Goal: Task Accomplishment & Management: Use online tool/utility

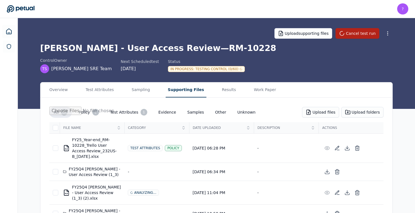
scroll to position [84, 0]
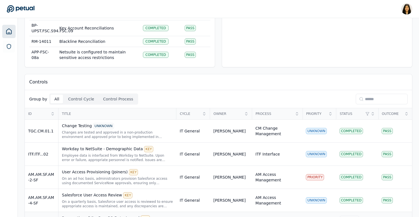
scroll to position [108, 0]
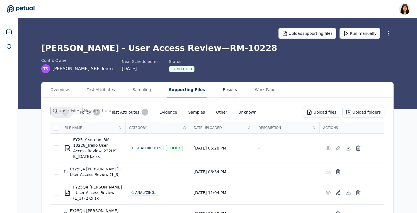
click at [221, 89] on button "Results" at bounding box center [230, 89] width 19 height 15
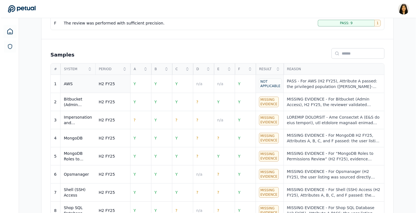
scroll to position [203, 0]
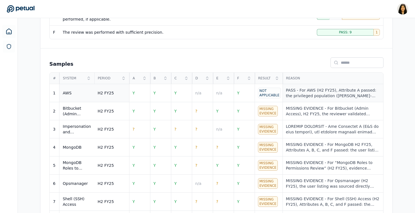
click at [297, 94] on div "PASS - For AWS (H2 FY25), Attribute A passed: the privileged population (Trello…" at bounding box center [333, 93] width 94 height 11
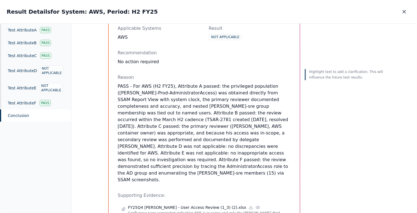
scroll to position [88, 0]
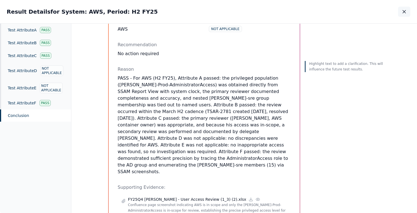
click at [405, 11] on icon "button" at bounding box center [404, 12] width 6 height 6
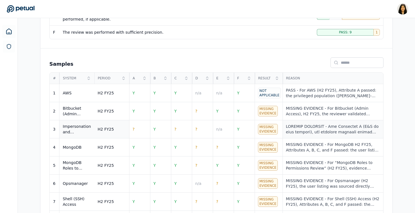
click at [302, 132] on div at bounding box center [333, 129] width 94 height 11
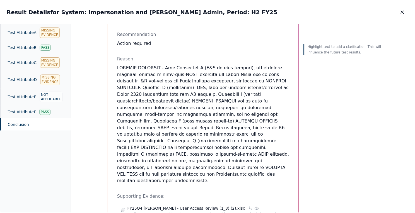
scroll to position [114, 0]
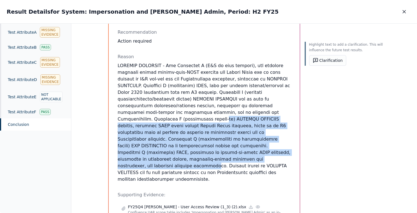
drag, startPoint x: 213, startPoint y: 107, endPoint x: 208, endPoint y: 145, distance: 37.9
click at [208, 145] on p at bounding box center [204, 122] width 173 height 120
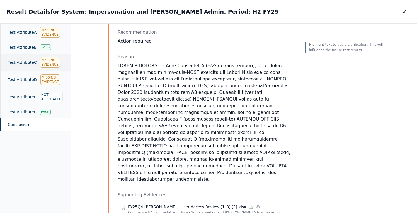
click at [47, 64] on div "Missing Evidence" at bounding box center [50, 62] width 20 height 11
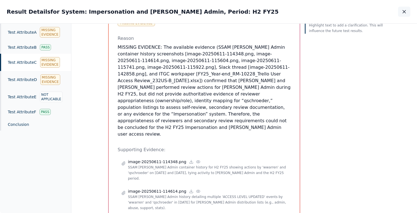
click at [400, 9] on button "button" at bounding box center [404, 12] width 12 height 10
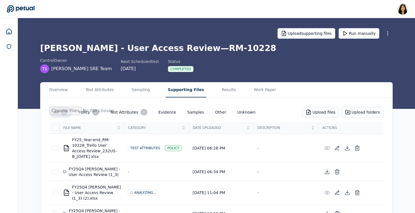
click at [187, 91] on button "Supporting Files" at bounding box center [186, 89] width 41 height 15
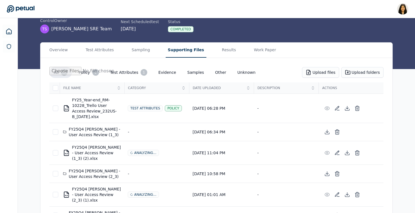
scroll to position [84, 0]
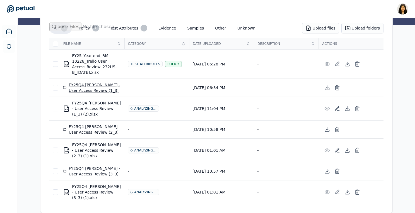
click at [91, 89] on div "FY25Q4 Trello - User Access Review (1_3)" at bounding box center [92, 87] width 58 height 11
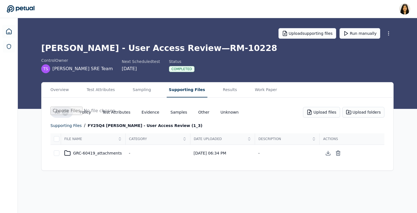
click at [89, 148] on td "GRC-60419_attachments" at bounding box center [93, 153] width 65 height 17
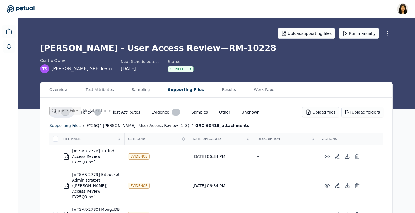
click at [89, 150] on div "PDF [#TSAR-2776] TRFind - Access Review FY25Q3.pdf" at bounding box center [92, 156] width 58 height 17
click at [110, 125] on div "FY25Q4 Trello - User Access Review (1_3)" at bounding box center [138, 125] width 103 height 7
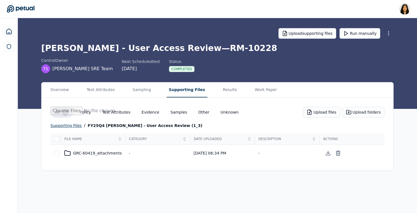
click at [59, 127] on div "supporting files" at bounding box center [65, 125] width 31 height 7
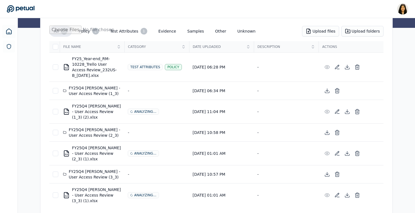
scroll to position [84, 0]
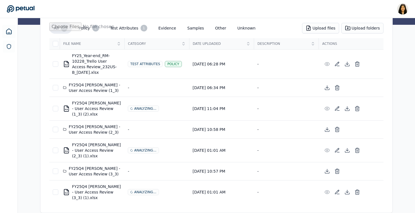
click at [192, 27] on button "Samples" at bounding box center [196, 28] width 26 height 10
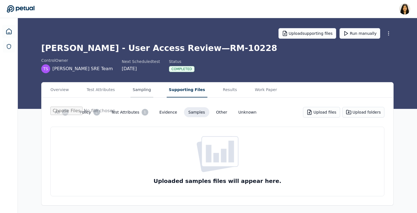
click at [142, 91] on button "Sampling" at bounding box center [141, 89] width 23 height 15
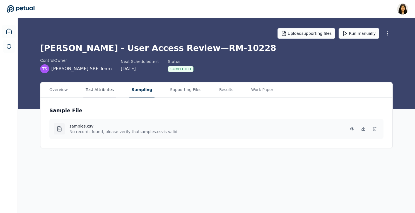
click at [103, 93] on button "Test Attributes" at bounding box center [99, 89] width 33 height 15
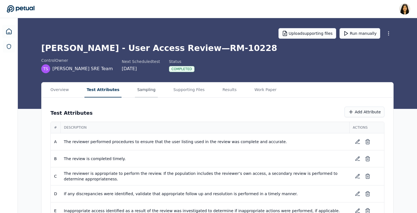
click at [136, 86] on button "Sampling" at bounding box center [146, 89] width 23 height 15
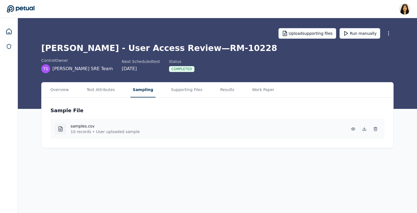
click at [81, 90] on div "Overview Test Attributes Sampling Supporting Files Results Work Paper" at bounding box center [218, 89] width 352 height 15
click at [95, 91] on button "Test Attributes" at bounding box center [99, 89] width 33 height 15
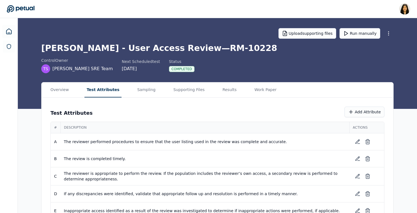
click at [183, 56] on main "Upload supporting files Run manually Trello - User Access Review — RM-10228 con…" at bounding box center [217, 132] width 399 height 228
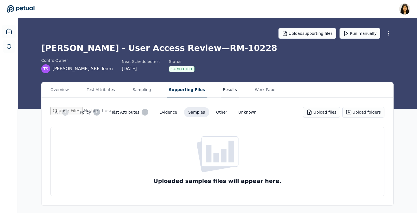
click at [221, 92] on button "Results" at bounding box center [230, 89] width 19 height 15
click at [179, 91] on button "Supporting Files" at bounding box center [187, 89] width 41 height 15
click at [61, 110] on button "All 7" at bounding box center [61, 112] width 23 height 11
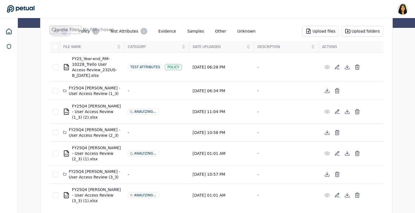
scroll to position [84, 0]
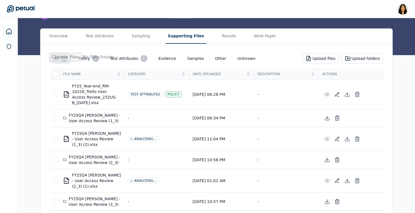
scroll to position [84, 0]
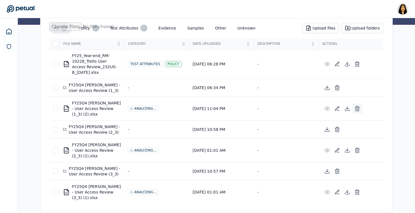
click at [356, 110] on line at bounding box center [356, 108] width 0 height 1
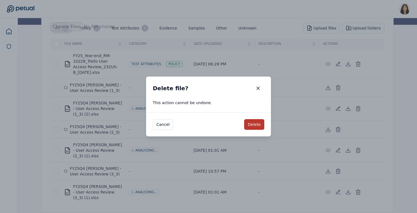
click at [252, 125] on button "Delete" at bounding box center [254, 124] width 20 height 11
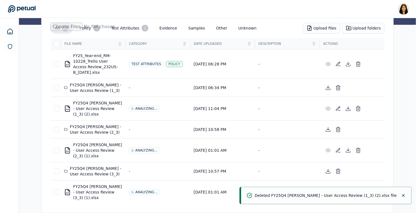
scroll to position [60, 0]
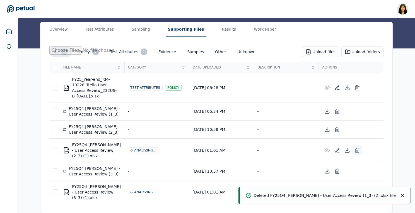
click at [358, 151] on icon at bounding box center [356, 151] width 3 height 4
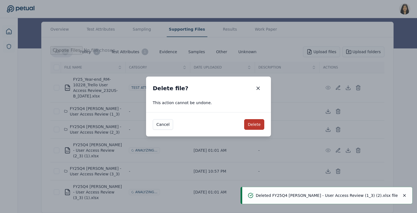
click at [259, 124] on button "Delete" at bounding box center [254, 124] width 20 height 11
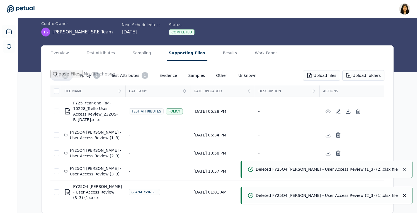
scroll to position [37, 0]
click at [402, 170] on icon "Notifications (F8)" at bounding box center [402, 169] width 4 height 4
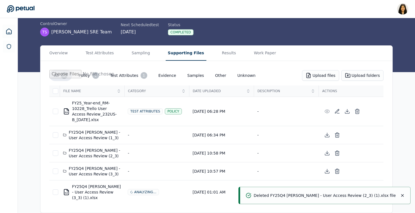
click at [402, 195] on icon "Notifications (F8)" at bounding box center [402, 196] width 2 height 2
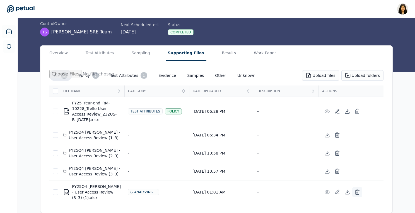
click at [358, 192] on icon at bounding box center [357, 192] width 6 height 6
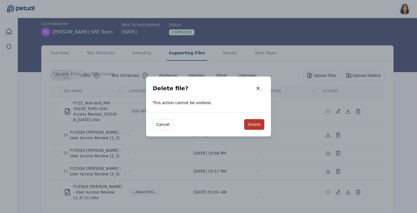
click at [251, 122] on button "Delete" at bounding box center [254, 124] width 20 height 11
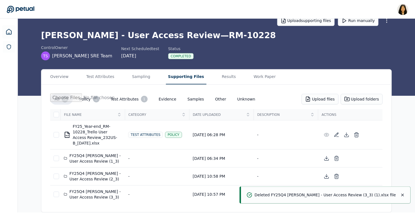
scroll to position [13, 0]
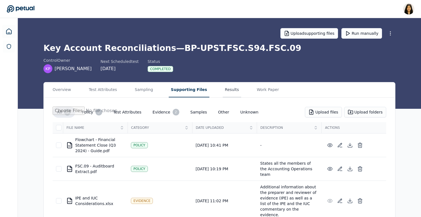
click at [225, 92] on button "Results" at bounding box center [232, 89] width 19 height 15
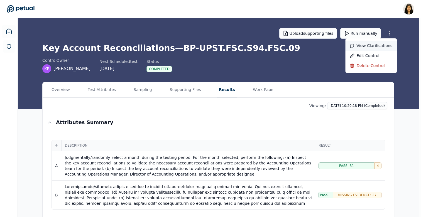
click at [381, 46] on div "View clarifications" at bounding box center [372, 46] width 52 height 10
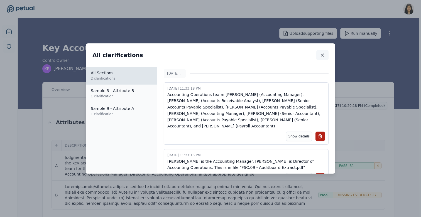
click at [321, 54] on icon "button" at bounding box center [323, 55] width 6 height 6
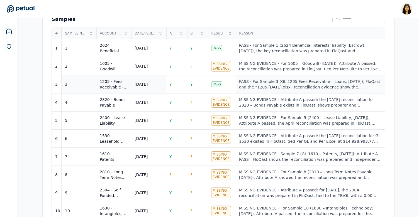
scroll to position [216, 0]
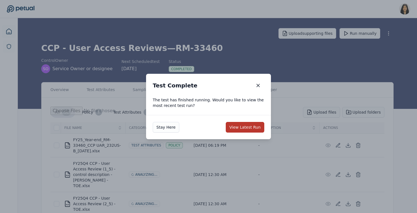
click at [246, 128] on button "View Latest Run" at bounding box center [245, 127] width 38 height 11
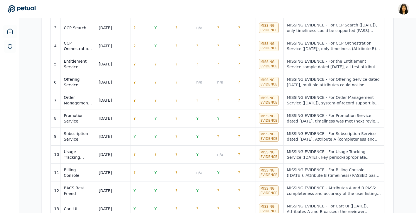
scroll to position [238, 0]
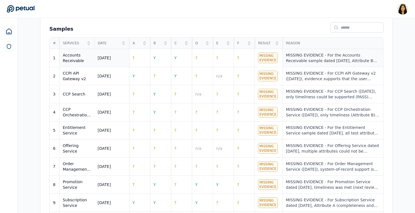
click at [304, 63] on div "MISSING EVIDENCE - For the Accounts Receivable sample dated [DATE], Attribute B…" at bounding box center [333, 57] width 94 height 11
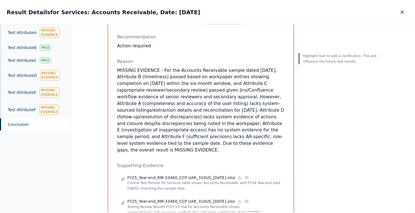
scroll to position [94, 0]
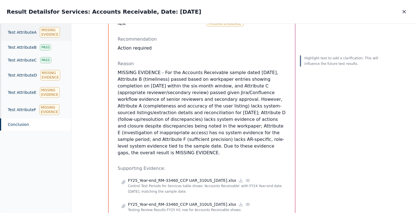
click at [40, 31] on div "Missing Evidence" at bounding box center [50, 32] width 20 height 11
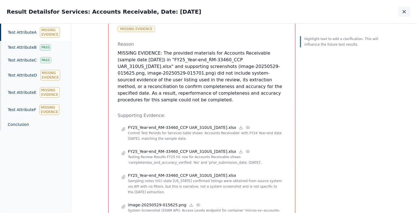
click at [405, 12] on icon "button" at bounding box center [404, 11] width 3 height 3
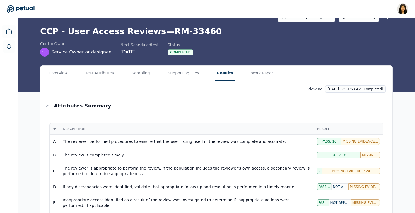
scroll to position [16, 0]
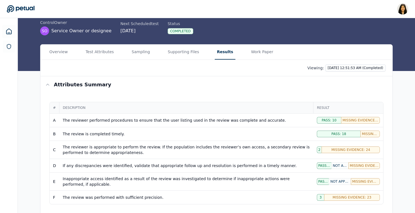
scroll to position [29, 0]
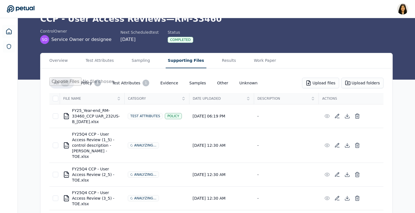
click at [177, 60] on button "Supporting Files" at bounding box center [186, 60] width 41 height 15
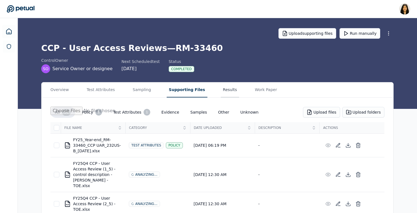
click at [222, 23] on main "Upload supporting files Run manually CCP - User Access Reviews — RM-33460 contr…" at bounding box center [217, 202] width 399 height 368
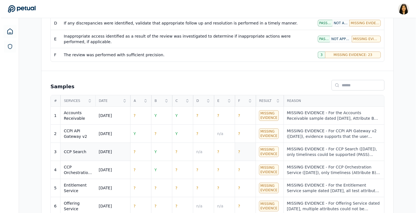
scroll to position [184, 0]
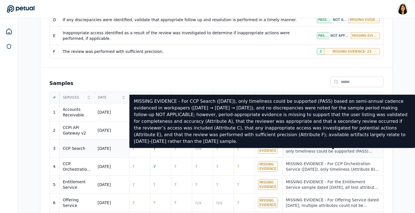
click at [308, 150] on div "MISSING EVIDENCE - For CCP Search (5/15/2024), only timeliness could be support…" at bounding box center [333, 148] width 94 height 11
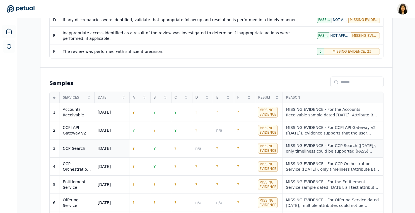
click at [305, 145] on div "MISSING EVIDENCE - For CCP Search (5/15/2024), only timeliness could be support…" at bounding box center [333, 148] width 94 height 11
click at [338, 125] on div "MISSING EVIDENCE - For CCPI API Gateway v2 (5/13/2024), evidence supports that …" at bounding box center [333, 130] width 94 height 11
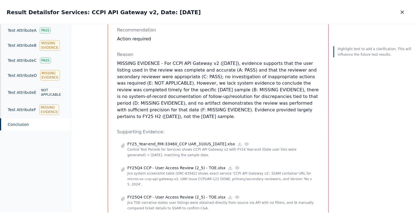
scroll to position [109, 0]
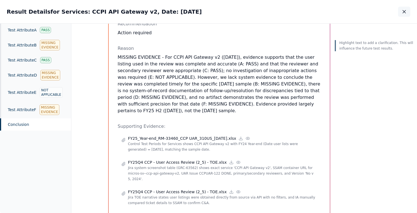
click at [408, 13] on button "button" at bounding box center [404, 12] width 12 height 10
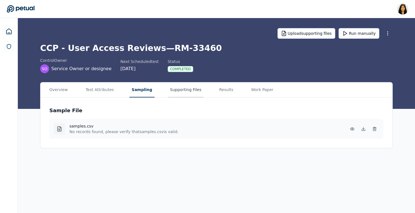
click at [182, 93] on button "Supporting Files" at bounding box center [186, 89] width 36 height 15
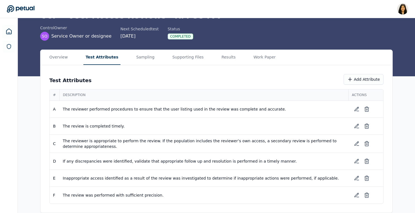
scroll to position [33, 0]
click at [103, 21] on main "Upload supporting files Run manually CCP - User Access Reviews — RM-33460 contr…" at bounding box center [216, 100] width 397 height 228
click at [184, 57] on button "Supporting Files" at bounding box center [188, 57] width 36 height 15
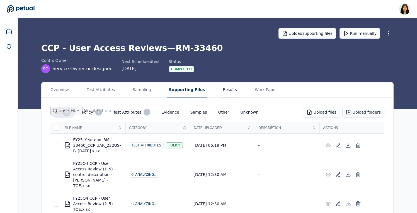
click at [215, 58] on main "Upload supporting files Run manually CCP - User Access Reviews — RM-33460 contr…" at bounding box center [217, 202] width 399 height 368
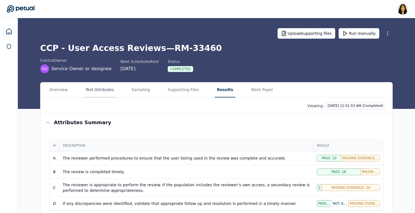
click at [103, 85] on button "Test Attributes" at bounding box center [99, 89] width 33 height 15
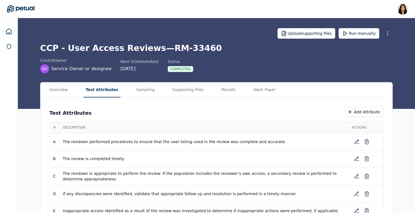
scroll to position [33, 0]
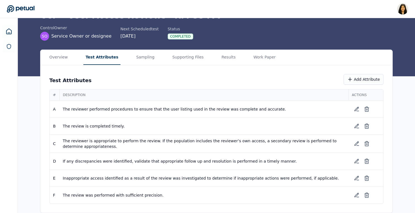
click at [142, 142] on span "The reviewer is appropriate to perform the review. If the population includes t…" at bounding box center [204, 143] width 282 height 11
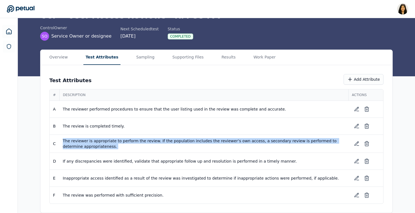
click at [142, 142] on span "The reviewer is appropriate to perform the review. If the population includes t…" at bounding box center [204, 143] width 282 height 11
click at [158, 147] on span "The reviewer is appropriate to perform the review. If the population includes t…" at bounding box center [204, 143] width 282 height 11
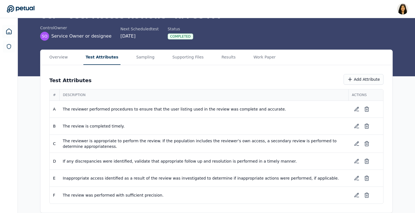
click at [165, 161] on span "If any discrepancies were identified, validate that appropriate follow up and r…" at bounding box center [204, 162] width 282 height 6
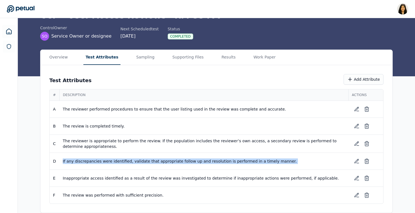
click at [165, 161] on span "If any discrepancies were identified, validate that appropriate follow up and r…" at bounding box center [204, 162] width 282 height 6
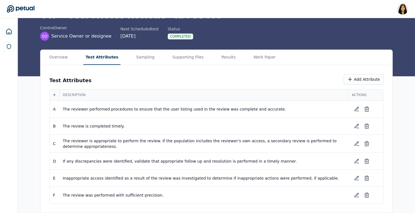
click at [149, 107] on span "The reviewer performed procedures to ensure that the user listing used in the r…" at bounding box center [204, 109] width 282 height 6
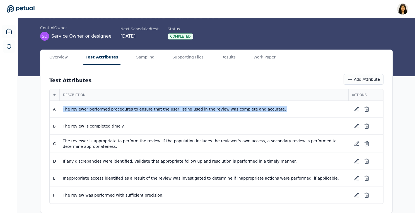
click at [149, 107] on span "The reviewer performed procedures to ensure that the user listing used in the r…" at bounding box center [204, 109] width 282 height 6
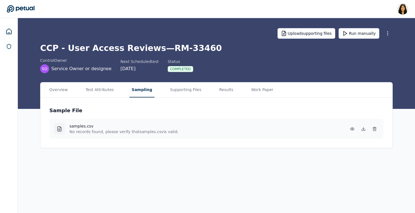
scroll to position [0, 0]
click at [133, 62] on main "Upload supporting files Run manually CCP - User Access Reviews — RM-33460 contr…" at bounding box center [217, 115] width 399 height 195
click at [99, 93] on button "Test Attributes" at bounding box center [99, 89] width 33 height 15
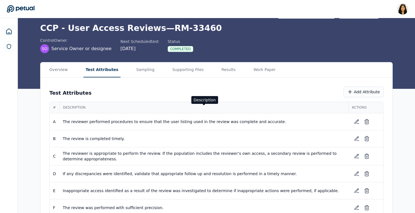
scroll to position [32, 0]
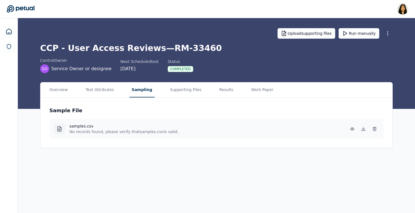
click at [137, 55] on main "Upload supporting files Run manually CCP - User Access Reviews — RM-33460 contr…" at bounding box center [216, 115] width 397 height 195
click at [169, 88] on button "Supporting Files" at bounding box center [187, 89] width 36 height 15
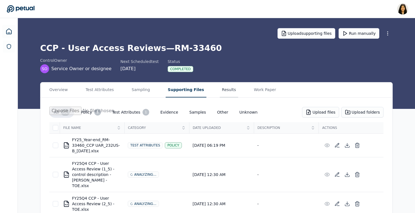
click at [222, 89] on button "Results" at bounding box center [229, 89] width 19 height 15
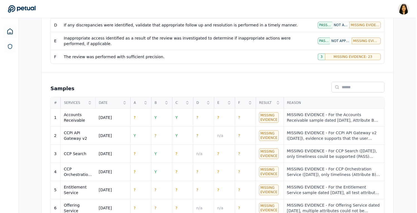
scroll to position [159, 0]
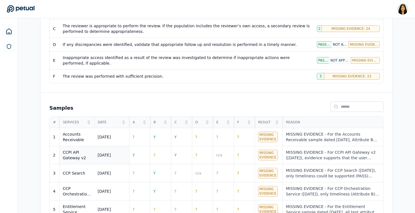
click at [73, 158] on div "CCPI API Gateway v2" at bounding box center [77, 155] width 28 height 11
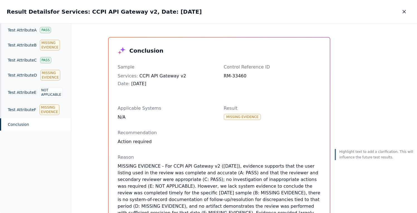
click at [78, 13] on h2 "Result Details for Services: CCPI API Gateway v2, Date: 5/13/2024" at bounding box center [104, 12] width 195 height 8
drag, startPoint x: 130, startPoint y: 13, endPoint x: 76, endPoint y: 14, distance: 54.4
click at [76, 14] on h2 "Result Details for Services: CCPI API Gateway v2, Date: 5/13/2024" at bounding box center [104, 12] width 195 height 8
copy h2 "CCPI API Gateway v2"
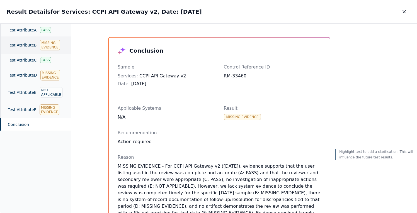
click at [24, 49] on div "Test Attribute B Missing Evidence" at bounding box center [35, 45] width 71 height 17
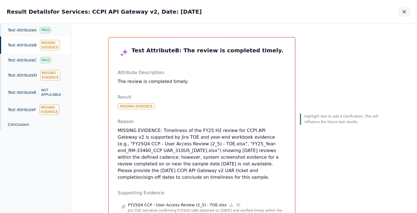
click at [404, 12] on icon "button" at bounding box center [404, 11] width 3 height 3
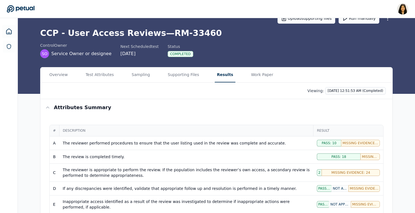
scroll to position [17, 0]
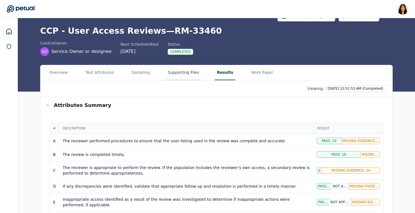
click at [177, 73] on button "Supporting Files" at bounding box center [184, 72] width 36 height 15
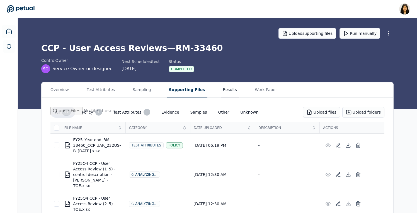
click at [221, 90] on button "Results" at bounding box center [230, 89] width 19 height 15
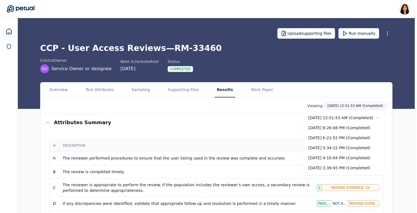
click at [349, 128] on div "10/6/2025, 8:26:08 PM (Completed)" at bounding box center [344, 128] width 81 height 10
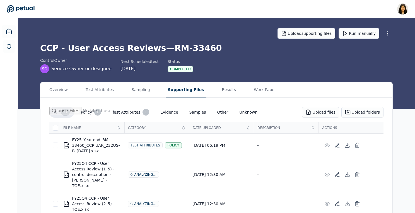
click at [193, 89] on button "Supporting Files" at bounding box center [186, 89] width 41 height 15
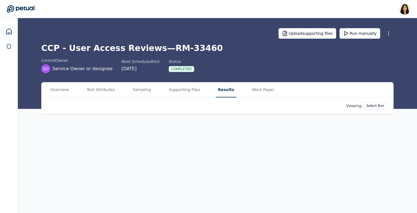
click at [222, 89] on button "Results" at bounding box center [226, 89] width 21 height 15
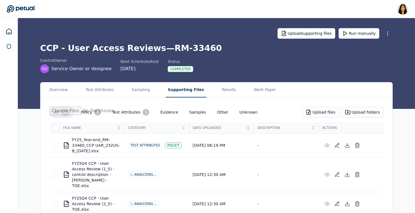
click at [166, 88] on button "Supporting Files" at bounding box center [186, 89] width 41 height 15
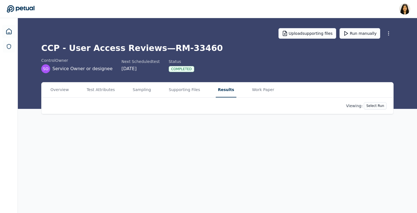
click at [216, 93] on button "Results" at bounding box center [226, 89] width 21 height 15
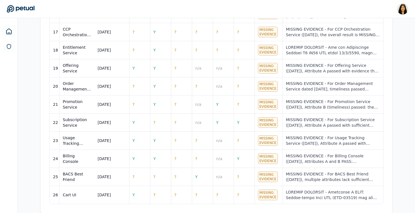
scroll to position [554, 0]
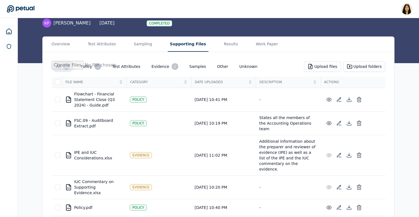
scroll to position [88, 0]
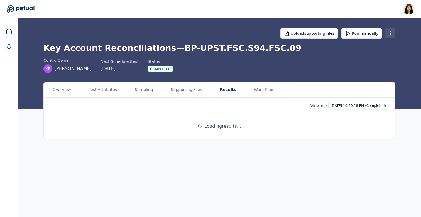
click at [390, 33] on html "Renee Park renee.park@petual.ai Sign out Upload supporting files Run manually K…" at bounding box center [210, 108] width 421 height 217
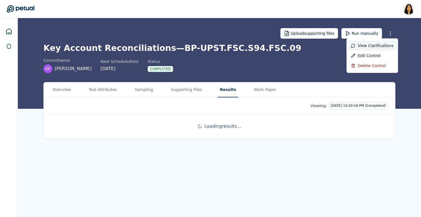
click at [388, 48] on div "View clarifications" at bounding box center [373, 46] width 52 height 10
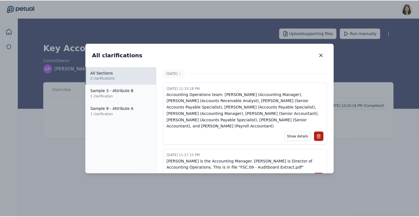
scroll to position [6, 0]
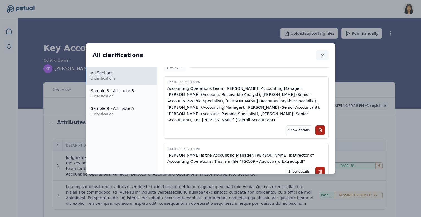
click at [321, 54] on icon "button" at bounding box center [323, 55] width 6 height 6
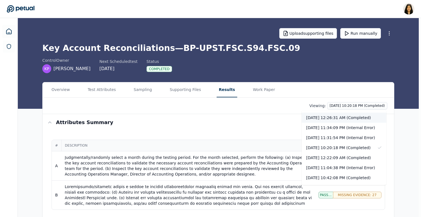
click at [349, 118] on div "10/7/2025, 12:26:31 AM (Completed)" at bounding box center [344, 118] width 85 height 10
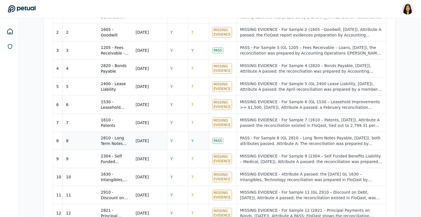
scroll to position [251, 0]
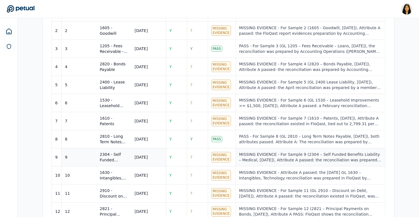
click at [268, 157] on div "MISSING EVIDENCE - For Sample 9 (2304 – Self Funded Benefits Liability – Medica…" at bounding box center [310, 157] width 143 height 11
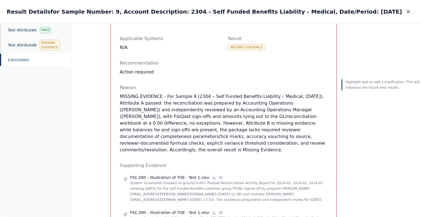
scroll to position [107, 0]
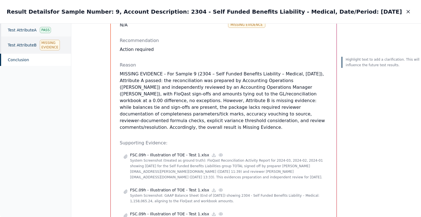
click at [54, 43] on div "Missing Evidence" at bounding box center [50, 45] width 20 height 11
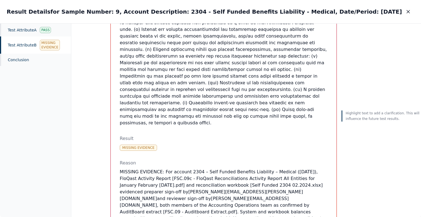
scroll to position [249, 0]
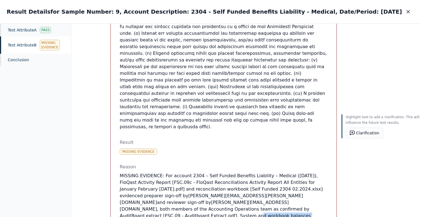
drag, startPoint x: 188, startPoint y: 168, endPoint x: 189, endPoint y: 204, distance: 36.2
click at [189, 204] on p "MISSING EVIDENCE: For account 2304 – Self Funded Benefits Liability – Medical (…" at bounding box center [224, 220] width 208 height 94
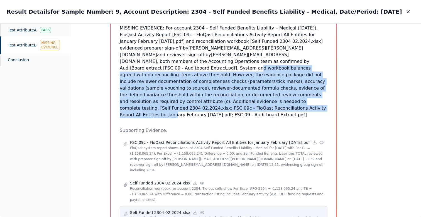
scroll to position [401, 0]
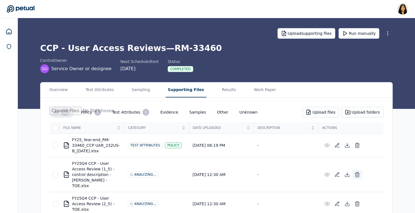
click at [358, 172] on icon at bounding box center [357, 172] width 2 height 1
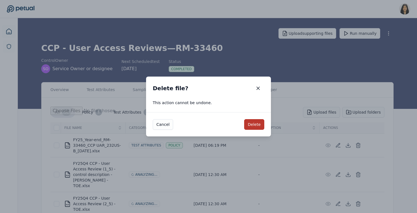
click at [253, 126] on button "Delete" at bounding box center [254, 124] width 20 height 11
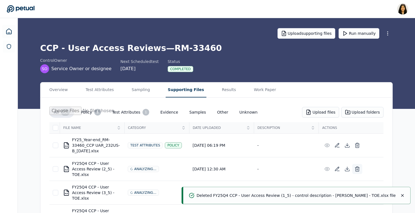
click at [356, 169] on line at bounding box center [356, 169] width 0 height 1
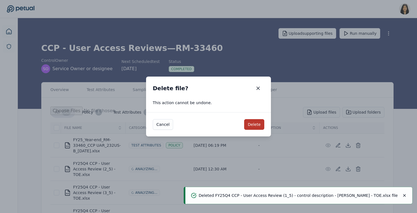
click at [251, 123] on button "Delete" at bounding box center [254, 124] width 20 height 11
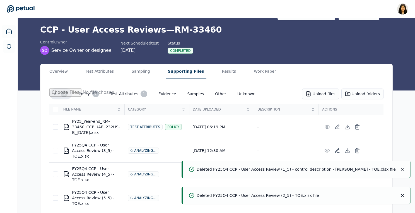
scroll to position [26, 0]
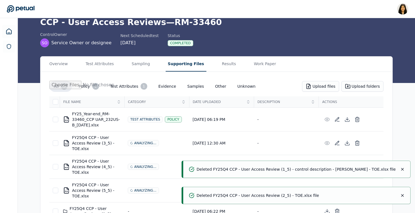
click at [402, 168] on icon "Notifications (F8)" at bounding box center [402, 169] width 4 height 4
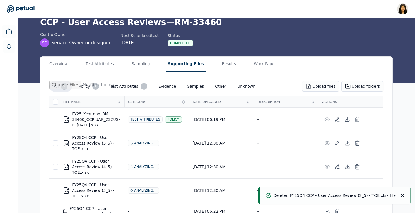
click at [401, 194] on icon "Notifications (F8)" at bounding box center [402, 195] width 4 height 4
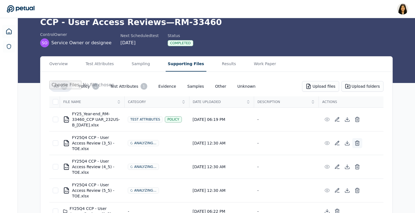
click at [356, 145] on icon at bounding box center [356, 144] width 3 height 4
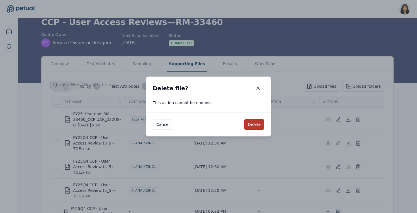
click at [257, 126] on button "Delete" at bounding box center [254, 124] width 20 height 11
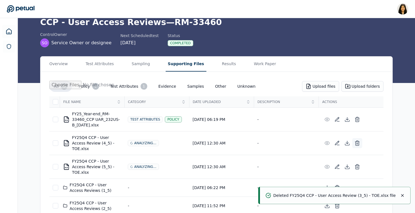
click at [358, 142] on icon at bounding box center [356, 144] width 3 height 4
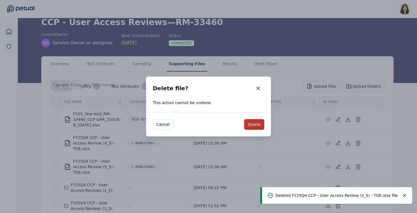
click at [250, 124] on button "Delete" at bounding box center [254, 124] width 20 height 11
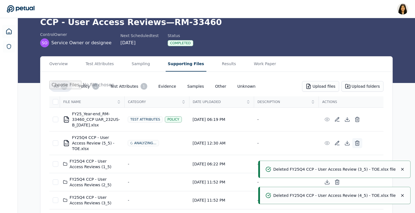
click at [356, 143] on line at bounding box center [356, 143] width 0 height 1
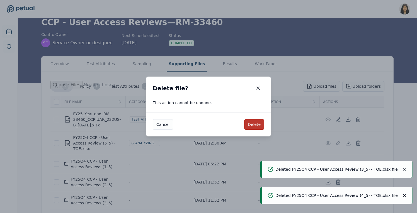
click at [252, 125] on button "Delete" at bounding box center [254, 124] width 20 height 11
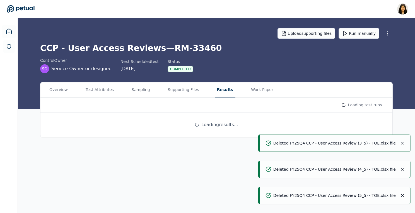
scroll to position [0, 0]
click at [212, 45] on main "Upload supporting files Run manually CCP - User Access Reviews — RM-33460 contr…" at bounding box center [217, 115] width 399 height 195
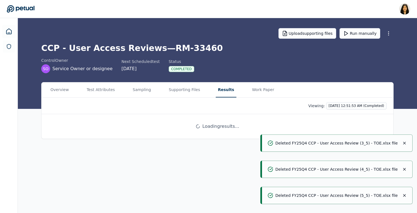
click at [404, 143] on icon "Notifications (F8)" at bounding box center [404, 143] width 4 height 4
click at [405, 171] on icon "Notifications (F8)" at bounding box center [404, 169] width 4 height 4
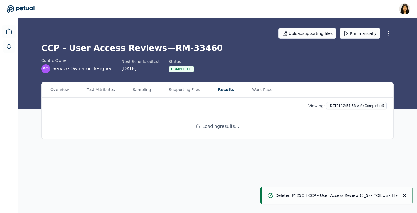
click at [404, 194] on icon "Notifications (F8)" at bounding box center [404, 195] width 4 height 4
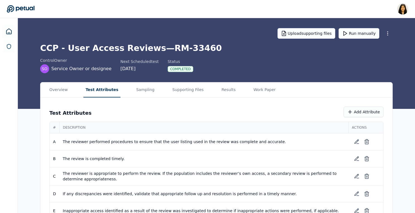
click at [101, 88] on button "Test Attributes" at bounding box center [101, 89] width 37 height 15
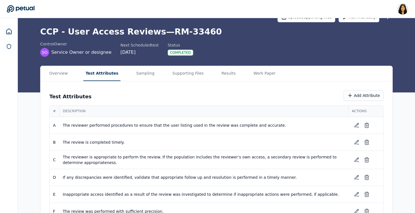
scroll to position [33, 0]
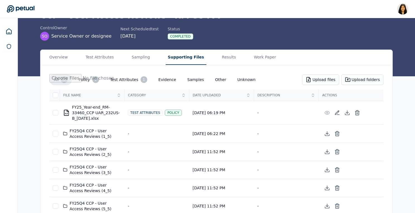
click at [186, 57] on button "Supporting Files" at bounding box center [186, 57] width 41 height 15
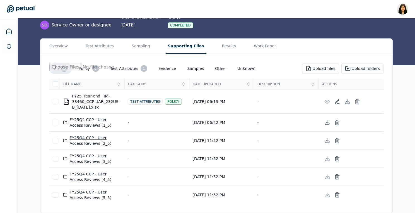
click at [83, 138] on div "FY25Q4 CCP - User Access Reviews (2_5)" at bounding box center [92, 140] width 58 height 11
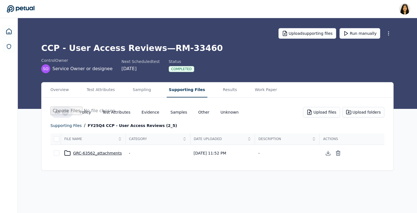
click at [84, 152] on div "GRC-63562_attachments" at bounding box center [93, 153] width 58 height 7
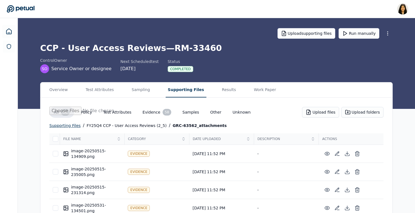
click at [64, 128] on div "supporting files" at bounding box center [64, 125] width 31 height 7
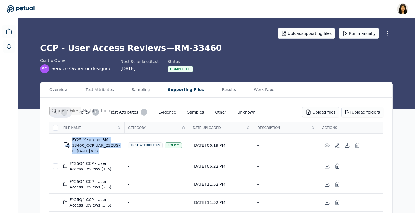
drag, startPoint x: 104, startPoint y: 153, endPoint x: 70, endPoint y: 137, distance: 37.8
click at [70, 137] on div "XLSX FY25_Year-end_RM-33460_CCP UAR_232US-B_6.2.25.xlsx" at bounding box center [92, 145] width 58 height 17
click at [87, 142] on div "XLSX FY25_Year-end_RM-33460_CCP UAR_232US-B_6.2.25.xlsx" at bounding box center [92, 145] width 58 height 17
click at [131, 113] on button "Test Attributes 1" at bounding box center [129, 112] width 46 height 11
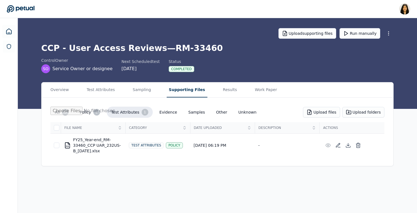
click at [158, 111] on button "Evidence" at bounding box center [168, 112] width 27 height 10
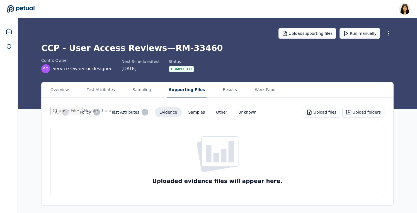
click at [187, 110] on button "Samples" at bounding box center [197, 112] width 26 height 10
click at [221, 113] on button "Other" at bounding box center [222, 112] width 20 height 10
click at [239, 112] on button "Unknown" at bounding box center [247, 112] width 27 height 10
click at [212, 113] on button "Other" at bounding box center [222, 112] width 20 height 10
click at [228, 92] on button "Results" at bounding box center [230, 89] width 19 height 15
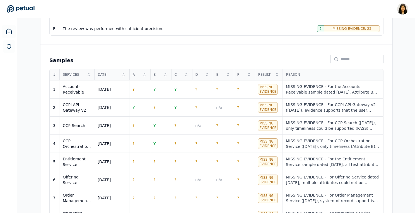
scroll to position [208, 0]
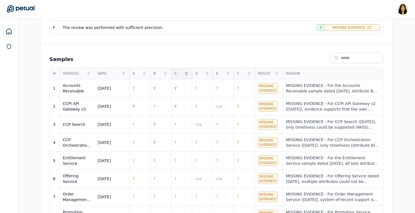
click at [184, 72] on icon at bounding box center [186, 73] width 4 height 4
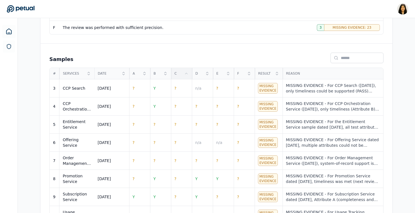
click at [184, 72] on icon at bounding box center [186, 73] width 4 height 4
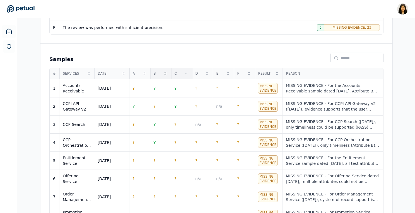
click at [163, 74] on icon at bounding box center [165, 73] width 4 height 4
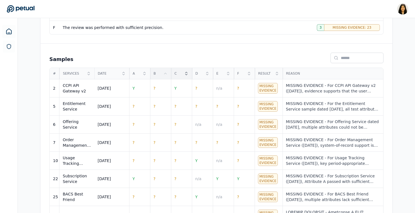
click at [163, 74] on icon at bounding box center [165, 73] width 4 height 4
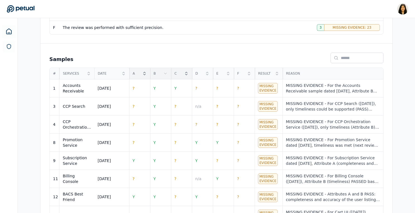
click at [143, 76] on div "A" at bounding box center [139, 73] width 21 height 11
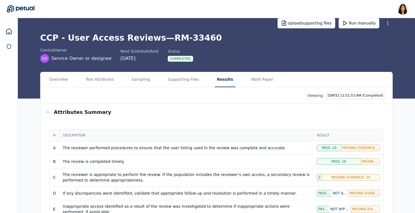
scroll to position [0, 0]
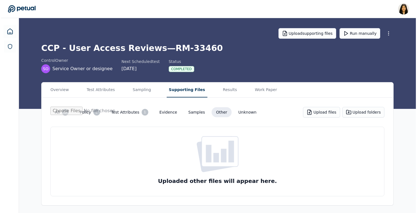
click at [183, 88] on button "Supporting Files" at bounding box center [186, 89] width 41 height 15
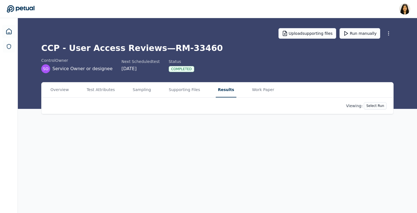
click at [217, 87] on button "Results" at bounding box center [226, 89] width 21 height 15
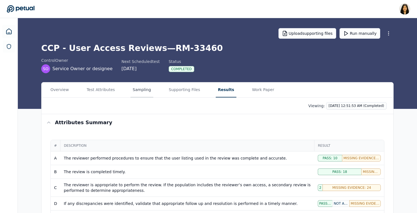
click at [142, 89] on button "Sampling" at bounding box center [141, 89] width 23 height 15
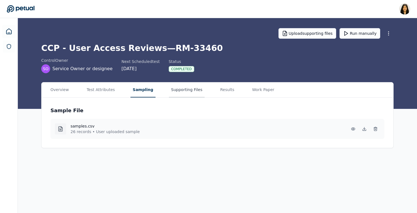
click at [197, 91] on button "Supporting Files" at bounding box center [187, 89] width 36 height 15
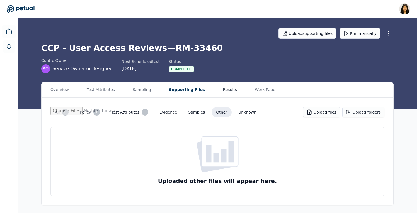
click at [221, 90] on button "Results" at bounding box center [230, 89] width 19 height 15
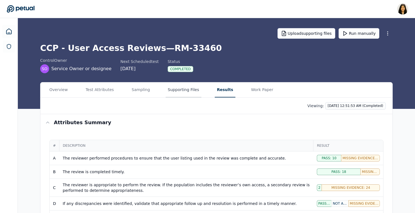
click at [183, 93] on button "Supporting Files" at bounding box center [184, 89] width 36 height 15
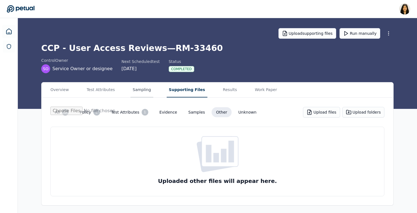
click at [140, 90] on button "Sampling" at bounding box center [141, 89] width 23 height 15
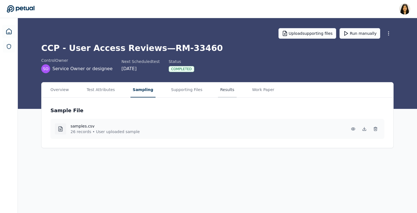
click at [227, 92] on button "Results" at bounding box center [227, 89] width 19 height 15
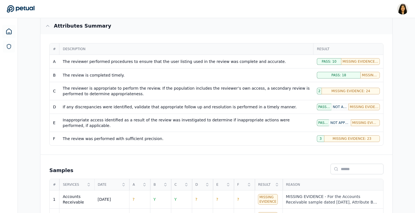
scroll to position [99, 0]
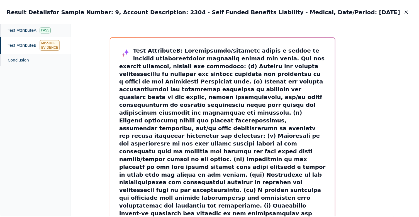
scroll to position [401, 0]
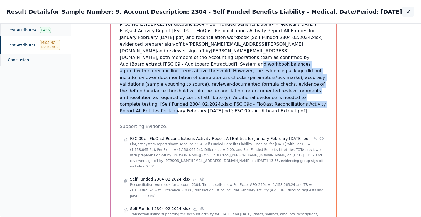
click at [408, 12] on icon "button" at bounding box center [408, 11] width 3 height 3
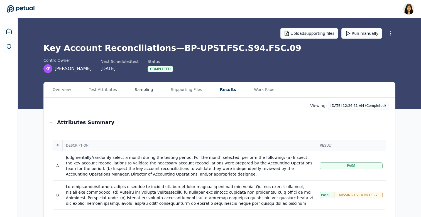
click at [137, 86] on button "Sampling" at bounding box center [144, 89] width 23 height 15
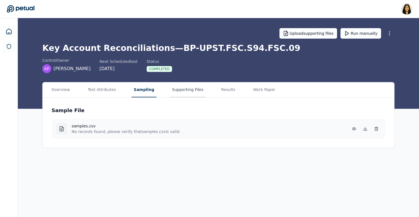
click at [192, 90] on button "Supporting Files" at bounding box center [188, 89] width 36 height 15
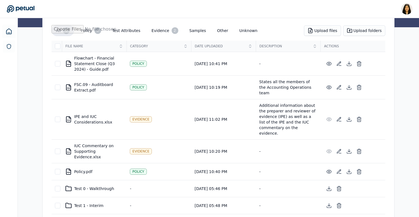
scroll to position [88, 0]
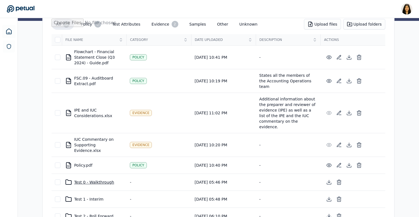
click at [104, 179] on div "Test 0 - Walkthrough" at bounding box center [94, 182] width 58 height 7
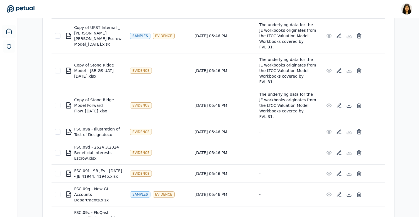
scroll to position [201, 0]
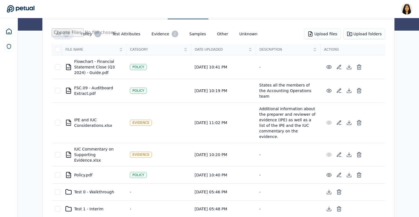
scroll to position [88, 0]
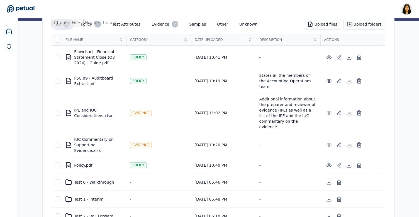
click at [89, 179] on div "Test 0 - Walkthrough" at bounding box center [94, 182] width 58 height 7
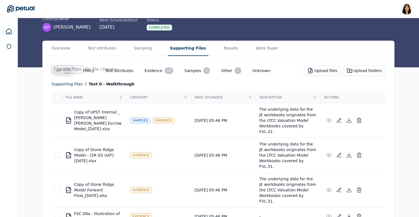
scroll to position [41, 0]
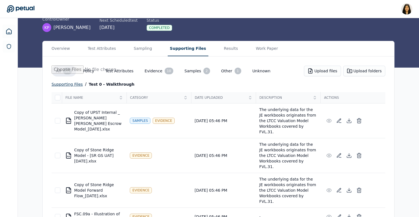
click at [68, 87] on div "supporting files" at bounding box center [67, 84] width 31 height 7
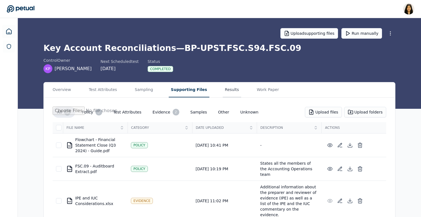
click at [229, 91] on button "Results" at bounding box center [232, 89] width 19 height 15
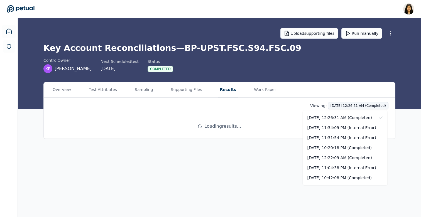
click at [337, 104] on html "[PERSON_NAME] [PERSON_NAME][EMAIL_ADDRESS] Sign out Upload supporting files Run…" at bounding box center [210, 108] width 421 height 217
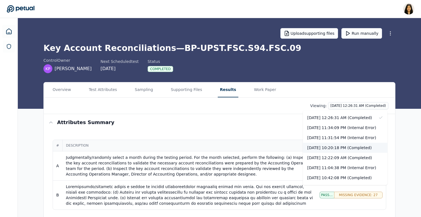
click at [360, 150] on div "[DATE] 10:20:18 PM (Completed)" at bounding box center [345, 148] width 85 height 10
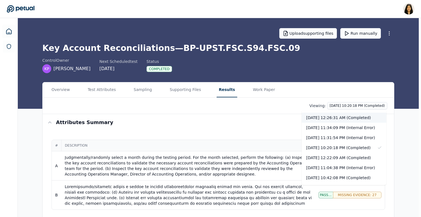
click at [342, 116] on div "[DATE] 12:26:31 AM (Completed)" at bounding box center [344, 118] width 85 height 10
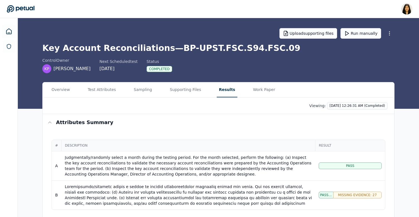
click at [345, 101] on div "Viewing: [DATE] 12:26:31 AM (Completed)" at bounding box center [219, 106] width 352 height 16
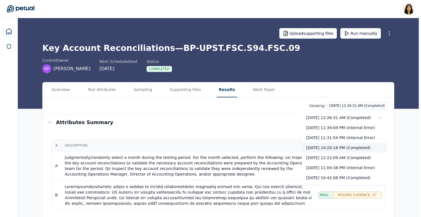
click at [344, 146] on div "[DATE] 10:20:18 PM (Completed)" at bounding box center [344, 148] width 85 height 10
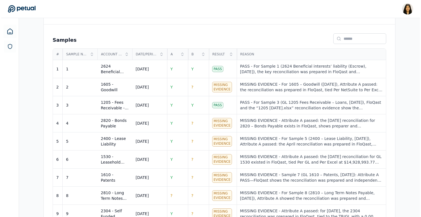
scroll to position [174, 0]
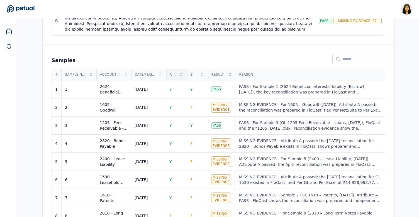
click at [177, 75] on span "A" at bounding box center [174, 74] width 8 height 4
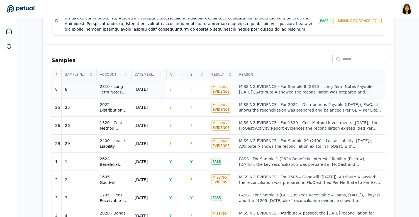
click at [259, 90] on div "MISSING EVIDENCE - For Sample 8 (2810 – Long Term Notes Payable, [DATE]), Attri…" at bounding box center [310, 89] width 143 height 11
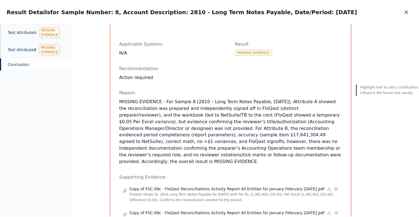
scroll to position [112, 0]
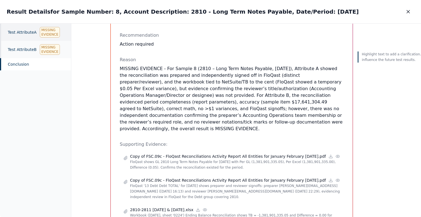
click at [49, 34] on div "Missing Evidence" at bounding box center [50, 32] width 20 height 11
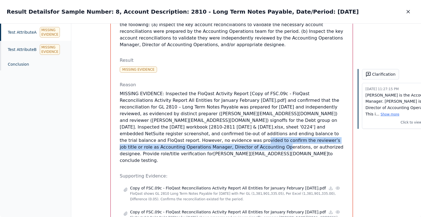
drag, startPoint x: 231, startPoint y: 125, endPoint x: 231, endPoint y: 136, distance: 11.2
click at [231, 136] on p "MISSING EVIDENCE: Inspected the FloQast Activity Report [Copy of FSC.09c - FloQ…" at bounding box center [232, 128] width 224 height 74
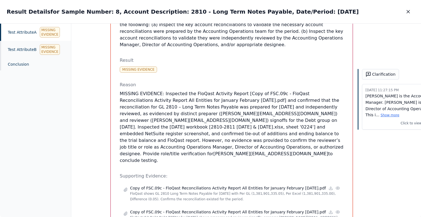
click at [242, 135] on p "MISSING EVIDENCE: Inspected the FloQast Activity Report [Copy of FSC.09c - FloQ…" at bounding box center [232, 128] width 224 height 74
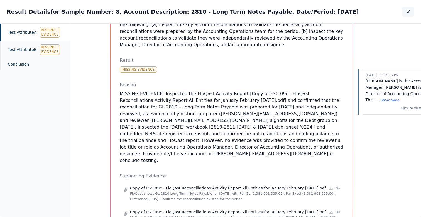
click at [406, 12] on icon "button" at bounding box center [409, 12] width 6 height 6
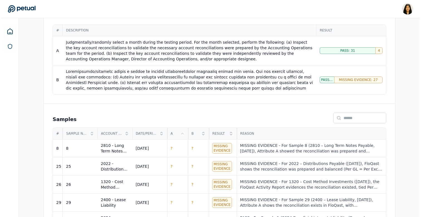
scroll to position [120, 0]
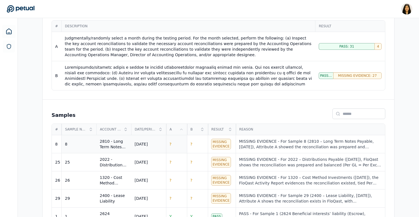
click at [178, 146] on td "?" at bounding box center [176, 144] width 21 height 18
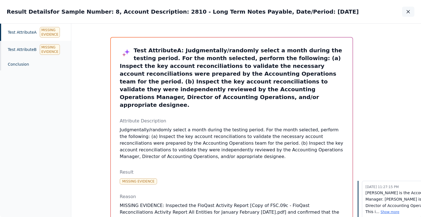
click at [408, 13] on icon "button" at bounding box center [409, 12] width 6 height 6
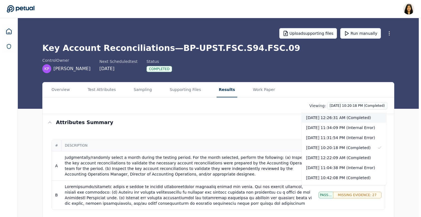
click at [358, 119] on div "[DATE] 12:26:31 AM (Completed)" at bounding box center [344, 118] width 85 height 10
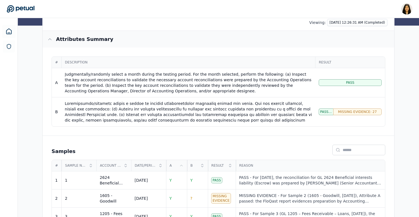
scroll to position [144, 0]
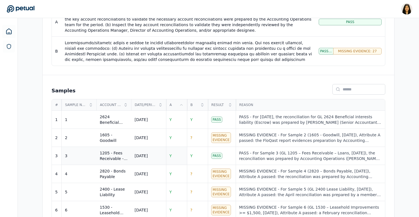
click at [173, 156] on td "Y" at bounding box center [176, 156] width 21 height 18
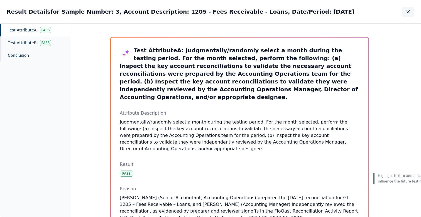
click at [408, 13] on icon "button" at bounding box center [409, 12] width 6 height 6
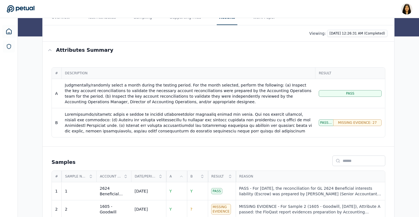
scroll to position [44, 0]
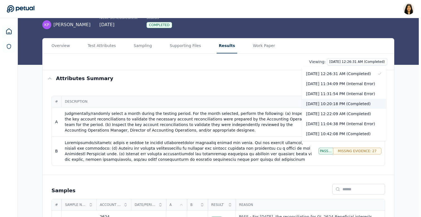
click at [346, 103] on div "[DATE] 10:20:18 PM (Completed)" at bounding box center [344, 104] width 85 height 10
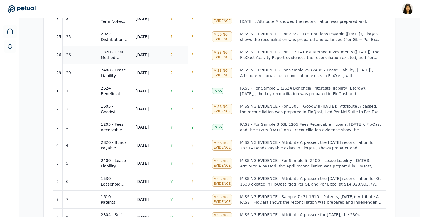
scroll to position [262, 0]
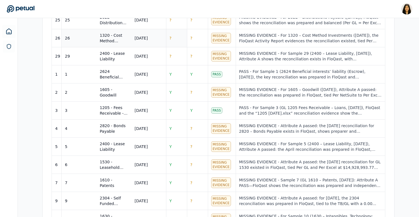
click at [181, 35] on td "?" at bounding box center [176, 38] width 21 height 18
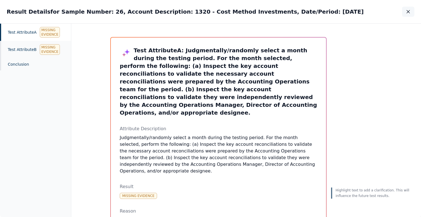
click at [409, 10] on icon "button" at bounding box center [409, 12] width 6 height 6
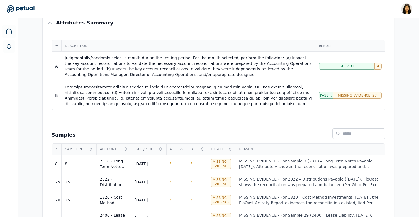
scroll to position [59, 0]
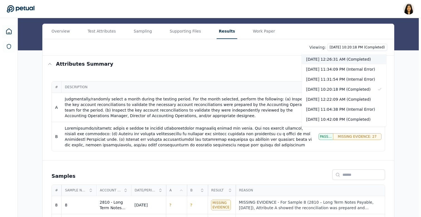
click at [354, 60] on div "[DATE] 12:26:31 AM (Completed)" at bounding box center [344, 59] width 85 height 10
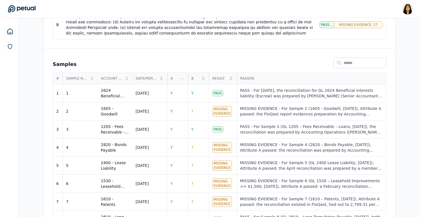
scroll to position [179, 0]
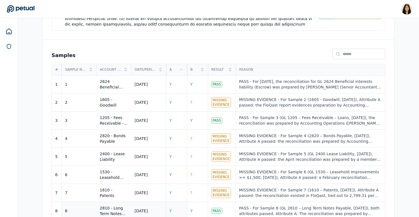
click at [181, 209] on td "Y" at bounding box center [176, 211] width 21 height 18
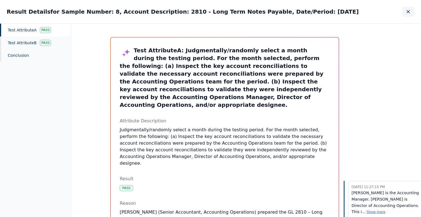
click at [409, 14] on icon "button" at bounding box center [409, 12] width 6 height 6
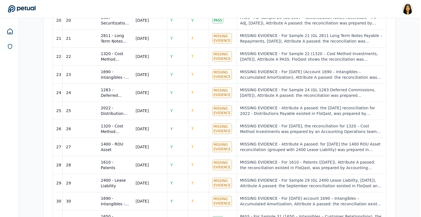
scroll to position [673, 0]
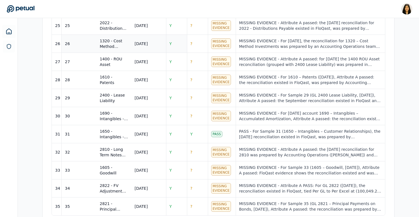
click at [178, 43] on td "Y" at bounding box center [176, 44] width 21 height 18
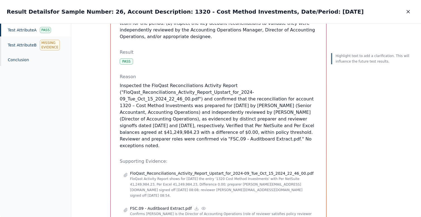
scroll to position [138, 0]
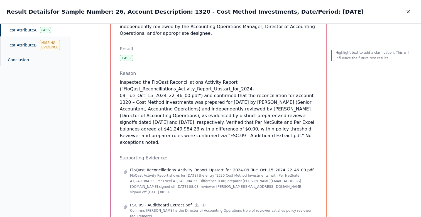
click at [38, 25] on div "Test Attribute A Pass" at bounding box center [35, 30] width 71 height 13
click at [38, 28] on div "Test Attribute A Pass" at bounding box center [35, 30] width 71 height 13
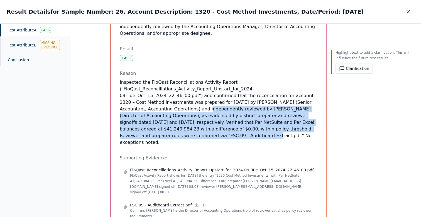
drag, startPoint x: 191, startPoint y: 94, endPoint x: 208, endPoint y: 120, distance: 31.5
click at [208, 120] on p "Inspected the FloQast Reconciliations Activity Report ("FloQast_Reconciliations…" at bounding box center [219, 112] width 198 height 67
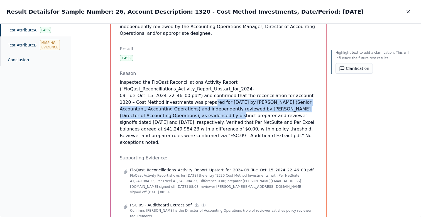
drag, startPoint x: 196, startPoint y: 86, endPoint x: 196, endPoint y: 101, distance: 14.5
click at [196, 101] on p "Inspected the FloQast Reconciliations Activity Report ("FloQast_Reconciliations…" at bounding box center [219, 112] width 198 height 67
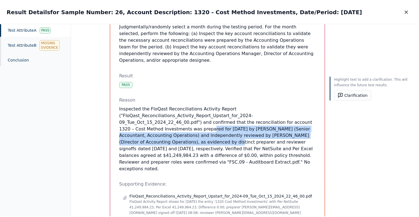
scroll to position [0, 0]
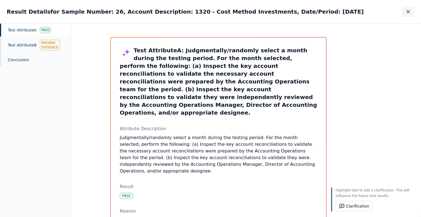
click at [404, 11] on button "button" at bounding box center [408, 12] width 12 height 10
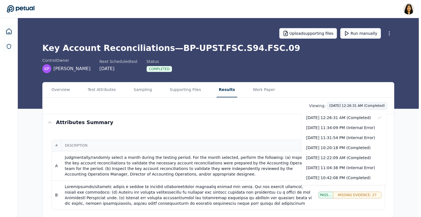
click at [350, 147] on div "[DATE] 10:20:18 PM (Completed)" at bounding box center [344, 148] width 85 height 10
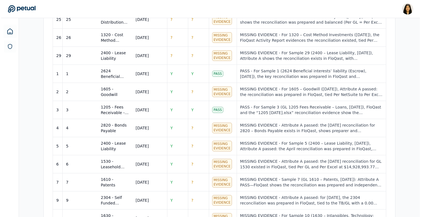
scroll to position [274, 0]
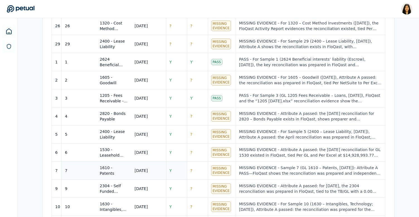
click at [181, 174] on td "Y" at bounding box center [176, 171] width 21 height 18
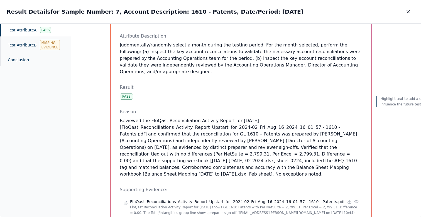
scroll to position [109, 0]
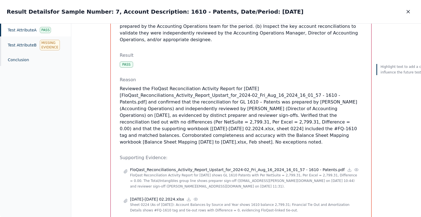
click at [40, 30] on div "Pass" at bounding box center [45, 30] width 11 height 6
click at [60, 30] on div "Test Attribute A Pass" at bounding box center [35, 30] width 71 height 13
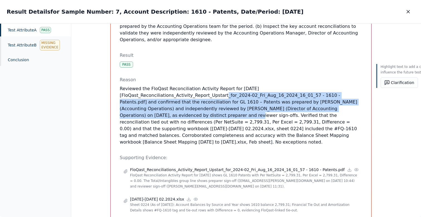
drag, startPoint x: 204, startPoint y: 88, endPoint x: 204, endPoint y: 108, distance: 20.1
click at [204, 108] on p "Reviewed the FloQast Reconciliation Activity Report for [DATE] [FloQast_Reconci…" at bounding box center [241, 116] width 243 height 60
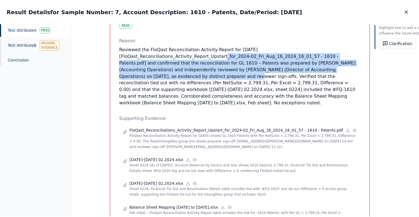
scroll to position [198, 0]
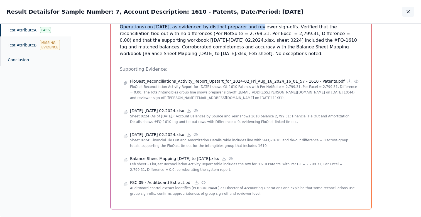
click at [407, 10] on icon "button" at bounding box center [409, 12] width 6 height 6
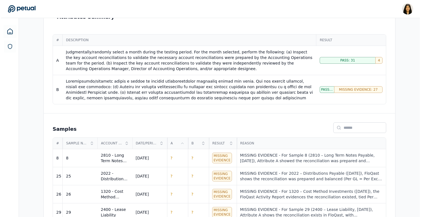
scroll to position [137, 0]
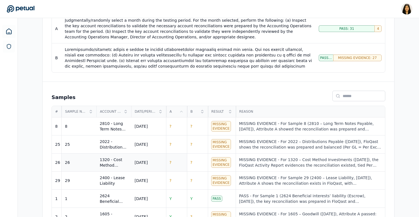
click at [177, 161] on td "?" at bounding box center [176, 163] width 21 height 18
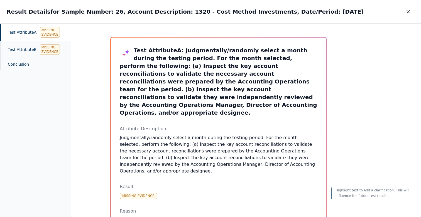
click at [51, 30] on div "Missing Evidence" at bounding box center [50, 32] width 20 height 11
click at [69, 39] on div "Test Attribute A Missing Evidence" at bounding box center [35, 32] width 71 height 17
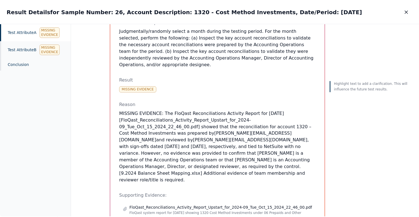
scroll to position [152, 0]
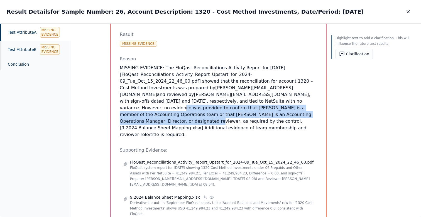
drag, startPoint x: 194, startPoint y: 85, endPoint x: 198, endPoint y: 102, distance: 17.6
click at [198, 102] on p "MISSING EVIDENCE: The FloQast Reconciliations Activity Report for [DATE] [FloQa…" at bounding box center [219, 102] width 198 height 74
click at [410, 11] on icon "button" at bounding box center [409, 12] width 6 height 6
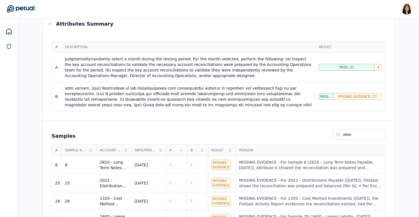
scroll to position [40, 0]
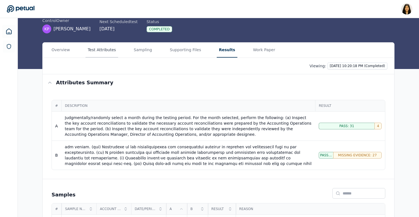
click at [101, 50] on button "Test Attributes" at bounding box center [102, 50] width 33 height 15
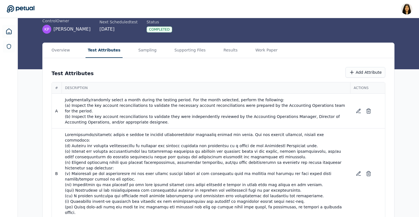
scroll to position [38, 0]
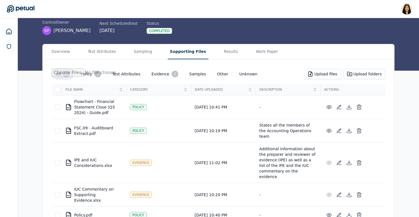
click at [182, 53] on button "Supporting Files" at bounding box center [188, 51] width 41 height 15
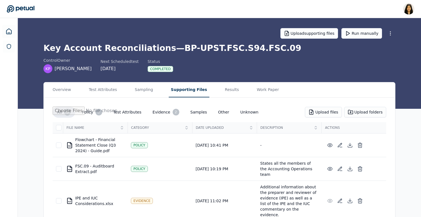
click at [224, 70] on main "Upload supporting files Run manually Key Account Reconciliations — BP-UPST.FSC.…" at bounding box center [220, 170] width 404 height 304
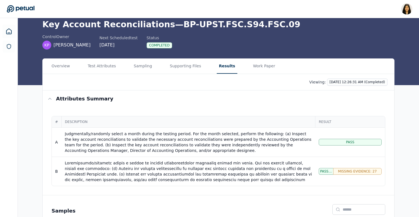
scroll to position [15, 0]
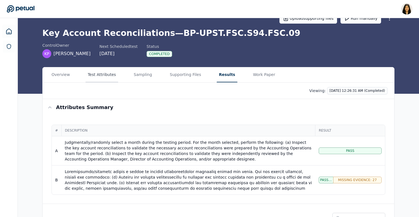
click at [100, 74] on button "Test Attributes" at bounding box center [102, 74] width 33 height 15
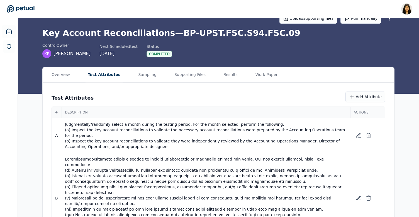
scroll to position [40, 0]
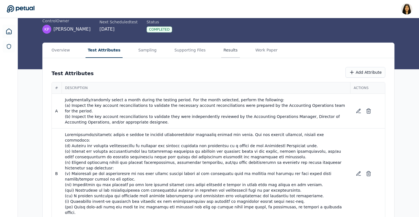
click at [214, 50] on main "Upload supporting files Run manually Key Account Reconciliations — BP-UPST.FSC.…" at bounding box center [218, 104] width 401 height 250
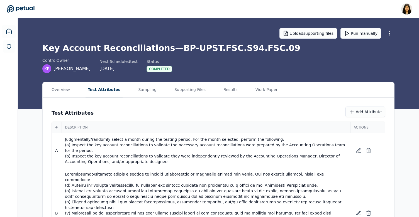
click at [106, 89] on button "Test Attributes" at bounding box center [104, 89] width 37 height 15
click at [190, 92] on button "Supporting Files" at bounding box center [190, 89] width 36 height 15
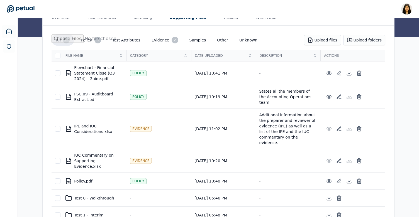
scroll to position [88, 0]
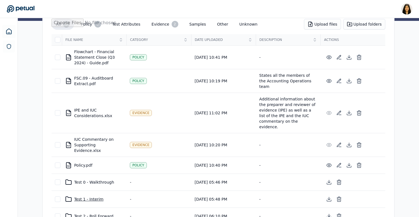
click at [87, 196] on div "Test 1 - Interim" at bounding box center [94, 199] width 58 height 7
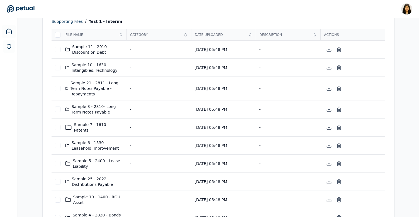
scroll to position [105, 0]
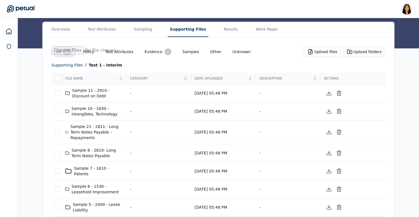
scroll to position [111, 0]
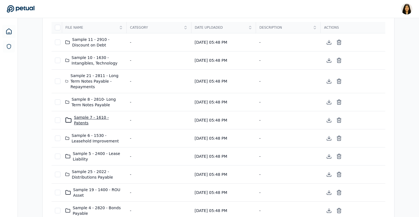
click at [97, 120] on div "Sample 7 - 1610 - Patents" at bounding box center [94, 120] width 58 height 11
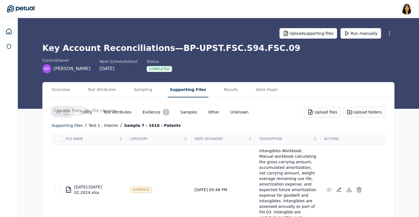
scroll to position [40, 0]
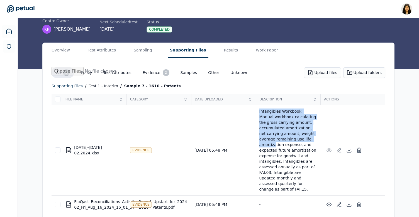
drag, startPoint x: 259, startPoint y: 111, endPoint x: 308, endPoint y: 139, distance: 56.2
click at [308, 139] on td "Intangibles Workbook. Manual workbook calculating the gross carrying amount, ac…" at bounding box center [288, 150] width 65 height 91
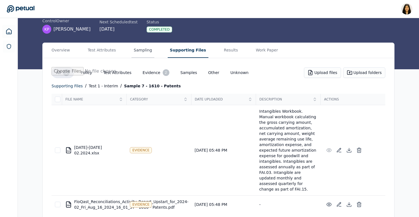
click at [137, 50] on main "Upload supporting files Run manually Key Account Reconciliations — BP-UPST.FSC.…" at bounding box center [218, 101] width 401 height 244
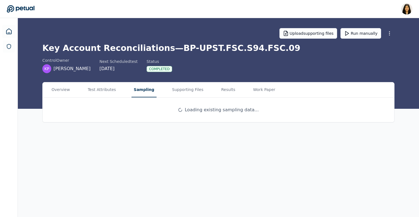
scroll to position [0, 0]
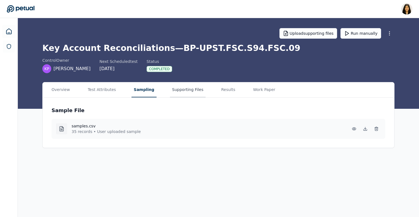
click at [190, 90] on button "Supporting Files" at bounding box center [188, 89] width 36 height 15
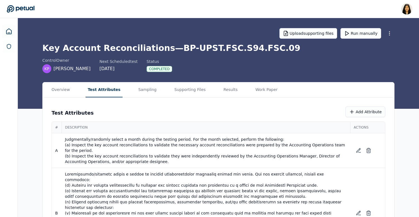
click at [98, 90] on button "Test Attributes" at bounding box center [104, 89] width 37 height 15
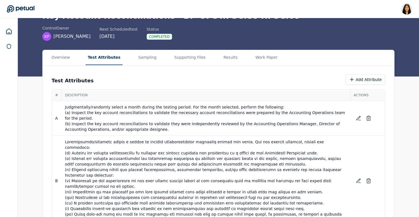
scroll to position [40, 0]
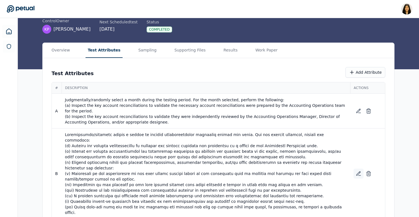
click at [357, 171] on icon at bounding box center [359, 174] width 6 height 6
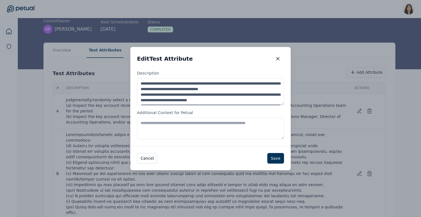
click at [244, 89] on textarea "Description" at bounding box center [210, 91] width 147 height 27
click at [278, 59] on icon "button" at bounding box center [278, 59] width 6 height 6
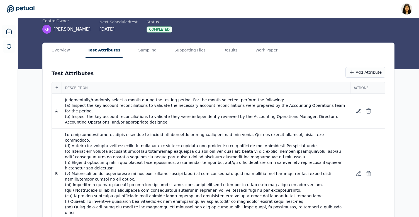
click at [246, 106] on span "Judgmentally/randomly select a month during the testing period. For the month s…" at bounding box center [206, 111] width 282 height 28
click at [217, 118] on span "Judgmentally/randomly select a month during the testing period. For the month s…" at bounding box center [206, 111] width 282 height 28
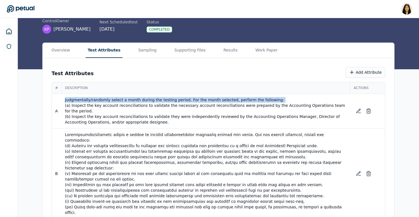
drag, startPoint x: 64, startPoint y: 99, endPoint x: 64, endPoint y: 103, distance: 4.2
click at [64, 103] on td "Judgmentally/randomly select a month during the testing period. For the month s…" at bounding box center [206, 111] width 289 height 35
click at [361, 75] on button "Add Attribute" at bounding box center [366, 72] width 40 height 11
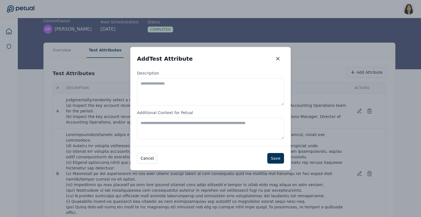
click at [213, 88] on textarea "Description" at bounding box center [210, 91] width 147 height 27
paste textarea "**********"
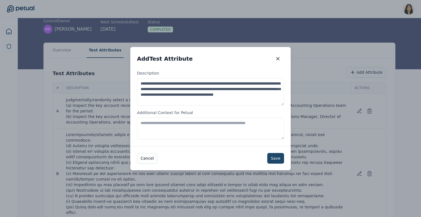
type textarea "**********"
click at [278, 162] on button "Save" at bounding box center [276, 158] width 17 height 11
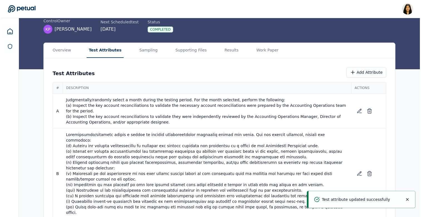
scroll to position [58, 0]
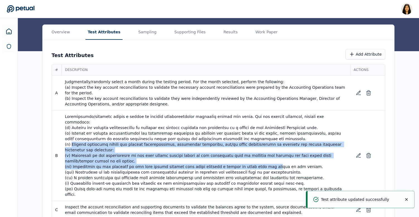
drag, startPoint x: 71, startPoint y: 139, endPoint x: 258, endPoint y: 159, distance: 187.8
click at [257, 159] on span at bounding box center [206, 156] width 282 height 84
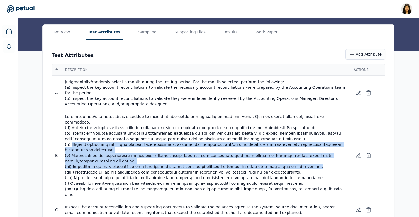
click at [303, 159] on span at bounding box center [206, 156] width 282 height 84
copy span "Inspect notations within the account reconciliation, supporting documents, and/…"
click at [362, 54] on button "Add Attribute" at bounding box center [366, 54] width 40 height 11
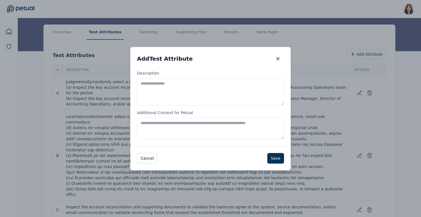
click at [201, 94] on textarea "Description" at bounding box center [210, 91] width 147 height 27
paste textarea "**********"
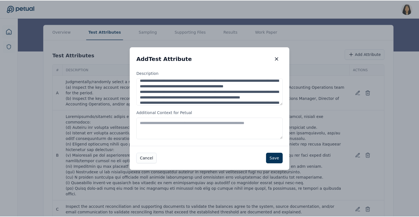
scroll to position [0, 0]
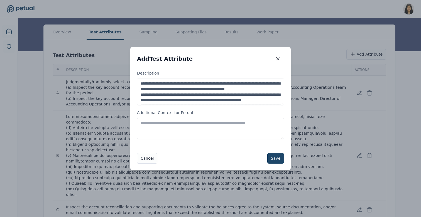
type textarea "**********"
click at [278, 157] on button "Save" at bounding box center [276, 158] width 17 height 11
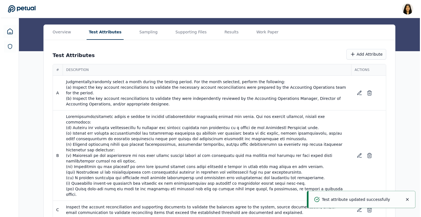
scroll to position [93, 0]
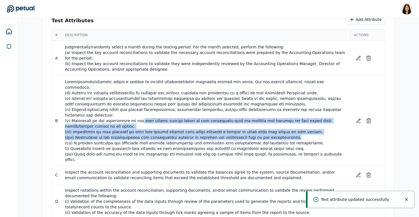
drag, startPoint x: 290, startPoint y: 131, endPoint x: 136, endPoint y: 113, distance: 155.4
click at [136, 113] on span at bounding box center [206, 121] width 282 height 84
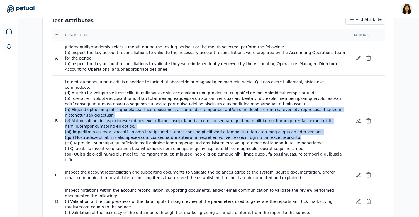
click at [65, 104] on span at bounding box center [206, 121] width 282 height 84
copy span "(c) Inspect notations within the account reconciliation, supporting documents, …"
click at [373, 19] on button "Add Attribute" at bounding box center [366, 19] width 40 height 11
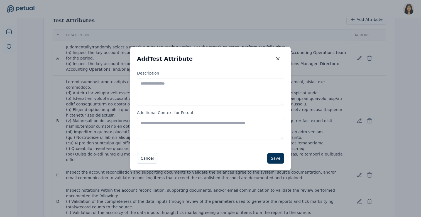
click at [179, 97] on textarea "Description" at bounding box center [210, 91] width 147 height 27
paste textarea "**********"
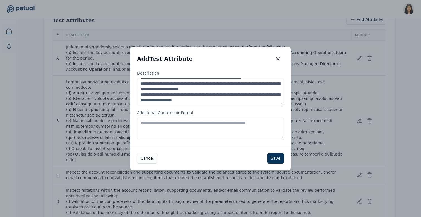
scroll to position [0, 0]
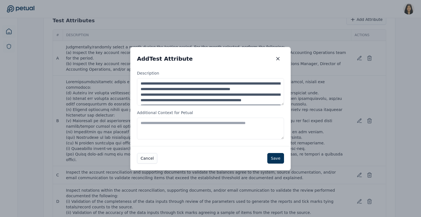
click at [198, 93] on textarea "**********" at bounding box center [210, 91] width 147 height 27
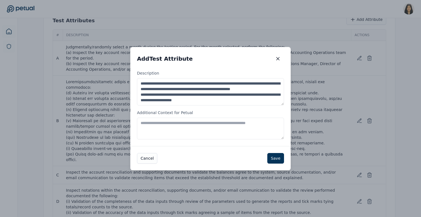
scroll to position [6, 0]
click at [202, 87] on textarea "**********" at bounding box center [210, 91] width 147 height 27
click at [165, 89] on textarea "**********" at bounding box center [210, 91] width 147 height 27
click at [148, 94] on textarea "**********" at bounding box center [210, 91] width 147 height 27
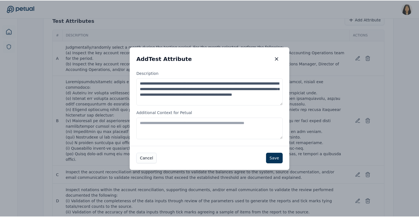
scroll to position [0, 0]
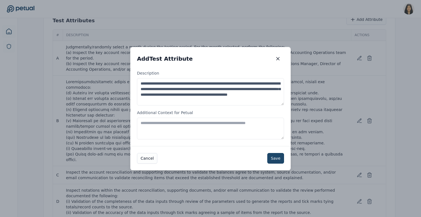
type textarea "**********"
click at [272, 160] on button "Save" at bounding box center [276, 158] width 17 height 11
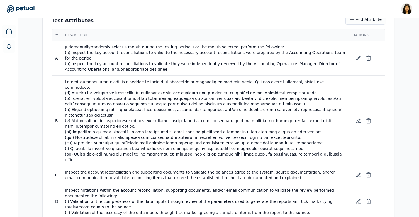
scroll to position [111, 0]
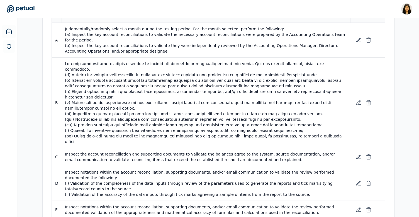
drag, startPoint x: 319, startPoint y: 132, endPoint x: 65, endPoint y: 88, distance: 258.2
click at [65, 88] on td at bounding box center [206, 103] width 289 height 91
copy span "(c) Inspect notations within the account reconciliation, supporting documents, …"
click at [149, 106] on span at bounding box center [206, 103] width 282 height 84
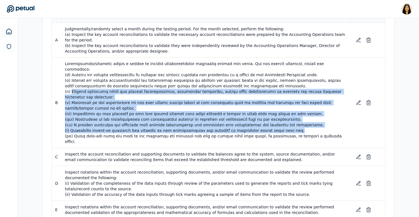
drag, startPoint x: 71, startPoint y: 87, endPoint x: 302, endPoint y: 125, distance: 234.1
click at [302, 125] on span at bounding box center [206, 103] width 282 height 84
click at [331, 130] on span at bounding box center [206, 103] width 282 height 84
copy span "Inspect notations within the account reconciliation, supporting documents, and/…"
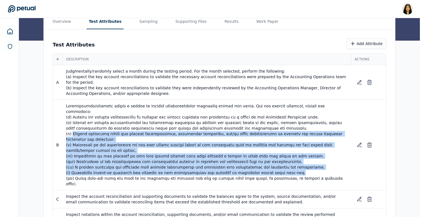
scroll to position [53, 0]
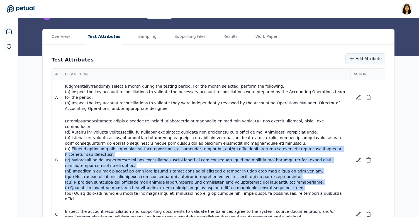
click at [366, 57] on button "Add Attribute" at bounding box center [366, 59] width 40 height 11
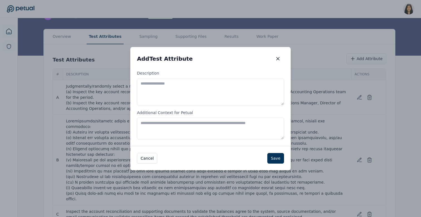
click at [213, 97] on textarea "Description" at bounding box center [210, 91] width 147 height 27
paste textarea "**********"
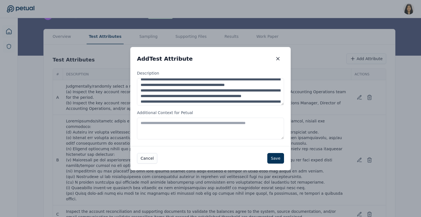
scroll to position [0, 0]
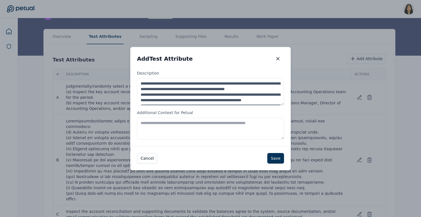
click at [201, 94] on textarea "**********" at bounding box center [210, 91] width 147 height 27
click at [166, 94] on textarea "**********" at bounding box center [210, 91] width 147 height 27
click at [150, 99] on textarea "**********" at bounding box center [210, 91] width 147 height 27
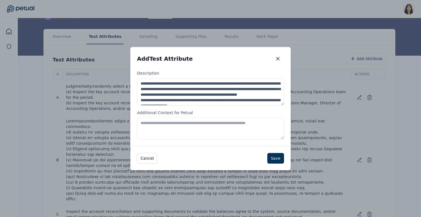
click at [268, 100] on textarea "**********" at bounding box center [210, 91] width 147 height 27
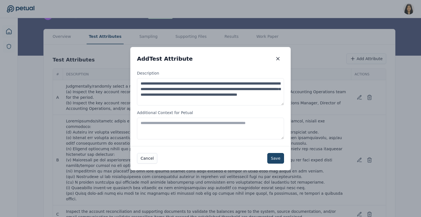
type textarea "**********"
click at [278, 161] on button "Save" at bounding box center [276, 158] width 17 height 11
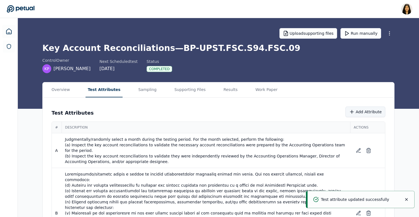
click at [362, 108] on button "Add Attribute" at bounding box center [366, 112] width 40 height 11
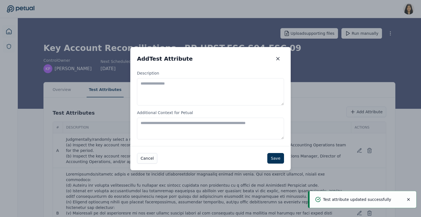
click at [221, 93] on textarea "Description" at bounding box center [210, 91] width 147 height 27
paste textarea "**********"
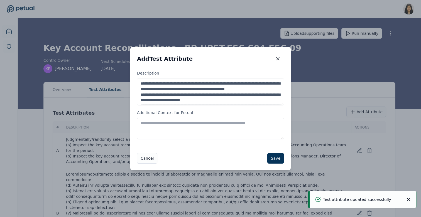
scroll to position [25, 0]
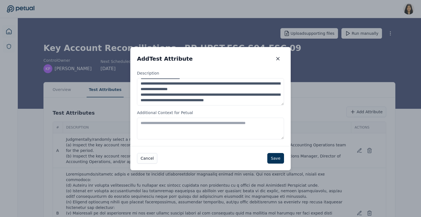
drag, startPoint x: 234, startPoint y: 91, endPoint x: 238, endPoint y: 113, distance: 23.0
click at [238, 113] on div "**********" at bounding box center [210, 109] width 161 height 76
type textarea "**********"
drag, startPoint x: 259, startPoint y: 90, endPoint x: 108, endPoint y: 83, distance: 151.2
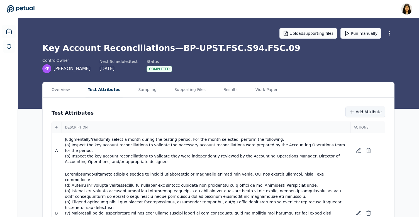
click at [370, 110] on button "Add Attribute" at bounding box center [366, 112] width 40 height 11
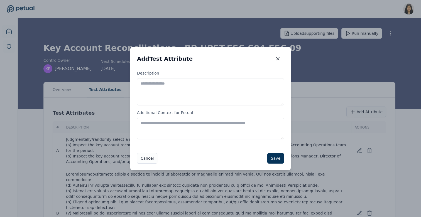
click at [209, 91] on textarea "Description" at bounding box center [210, 91] width 147 height 27
paste textarea "**********"
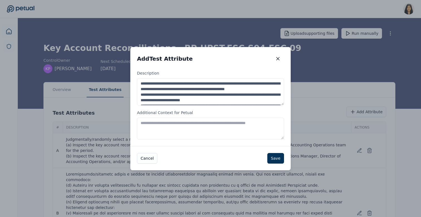
scroll to position [25, 0]
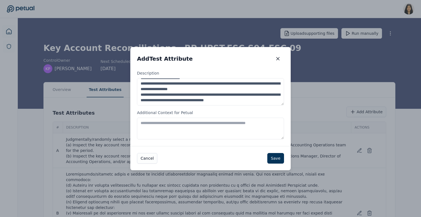
click at [244, 92] on textarea "**********" at bounding box center [210, 91] width 147 height 27
click at [253, 88] on textarea "**********" at bounding box center [210, 91] width 147 height 27
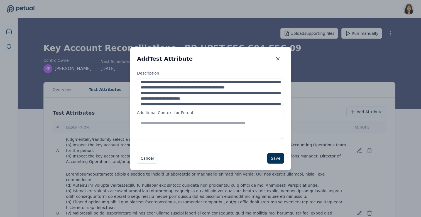
scroll to position [0, 0]
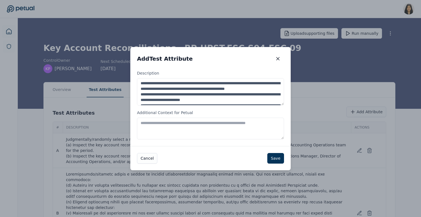
click at [214, 92] on textarea "**********" at bounding box center [210, 91] width 147 height 27
click at [141, 95] on textarea "**********" at bounding box center [210, 91] width 147 height 27
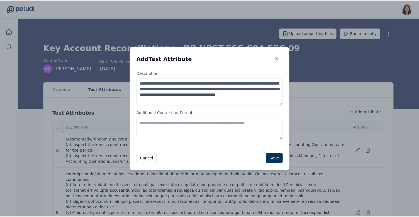
scroll to position [0, 0]
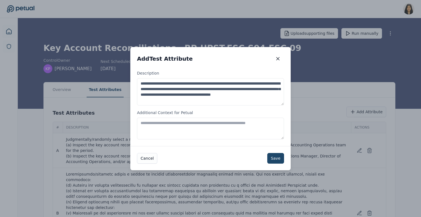
type textarea "**********"
click at [277, 160] on button "Save" at bounding box center [276, 158] width 17 height 11
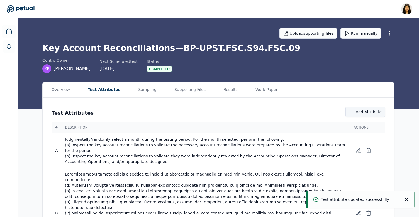
click at [361, 113] on button "Add Attribute" at bounding box center [366, 112] width 40 height 11
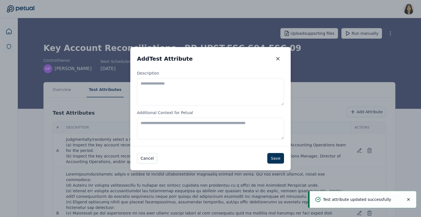
click at [211, 96] on textarea "Description" at bounding box center [210, 91] width 147 height 27
paste textarea "**********"
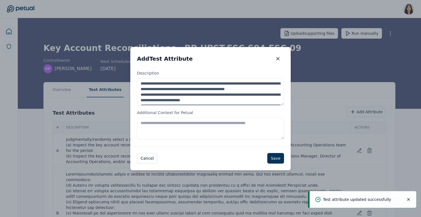
scroll to position [25, 0]
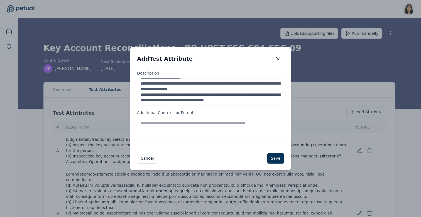
click at [247, 94] on textarea "**********" at bounding box center [210, 91] width 147 height 27
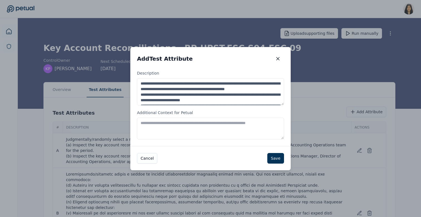
click at [142, 99] on textarea "**********" at bounding box center [210, 91] width 147 height 27
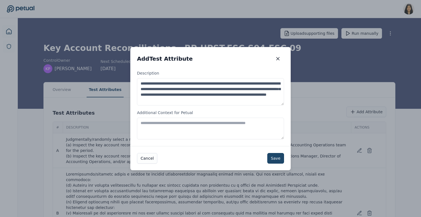
type textarea "**********"
click at [273, 158] on button "Save" at bounding box center [276, 158] width 17 height 11
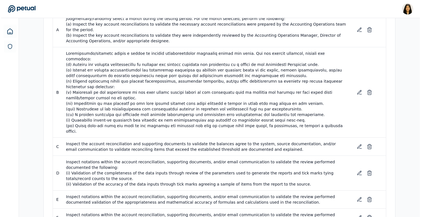
scroll to position [118, 0]
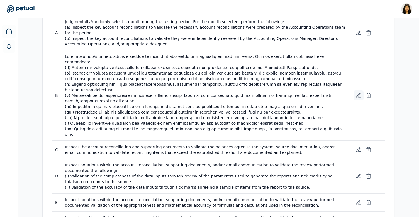
click at [359, 98] on icon at bounding box center [360, 98] width 2 height 0
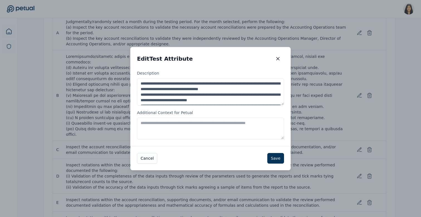
click at [202, 96] on textarea "Description" at bounding box center [210, 91] width 147 height 27
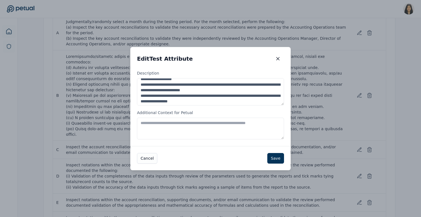
scroll to position [117, 0]
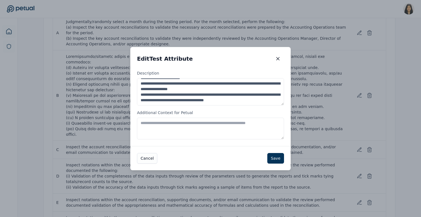
click at [271, 102] on textarea "Description" at bounding box center [210, 91] width 147 height 27
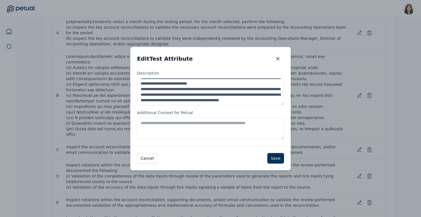
scroll to position [28, 0]
type textarea "**********"
click at [278, 156] on button "Save" at bounding box center [276, 158] width 17 height 11
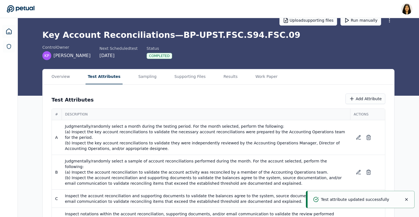
scroll to position [0, 0]
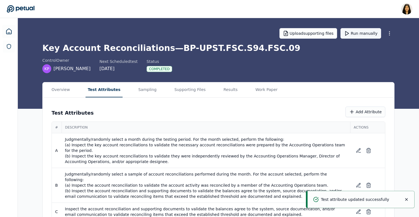
click at [357, 31] on button "Run manually" at bounding box center [361, 33] width 41 height 11
